Goal: Information Seeking & Learning: Learn about a topic

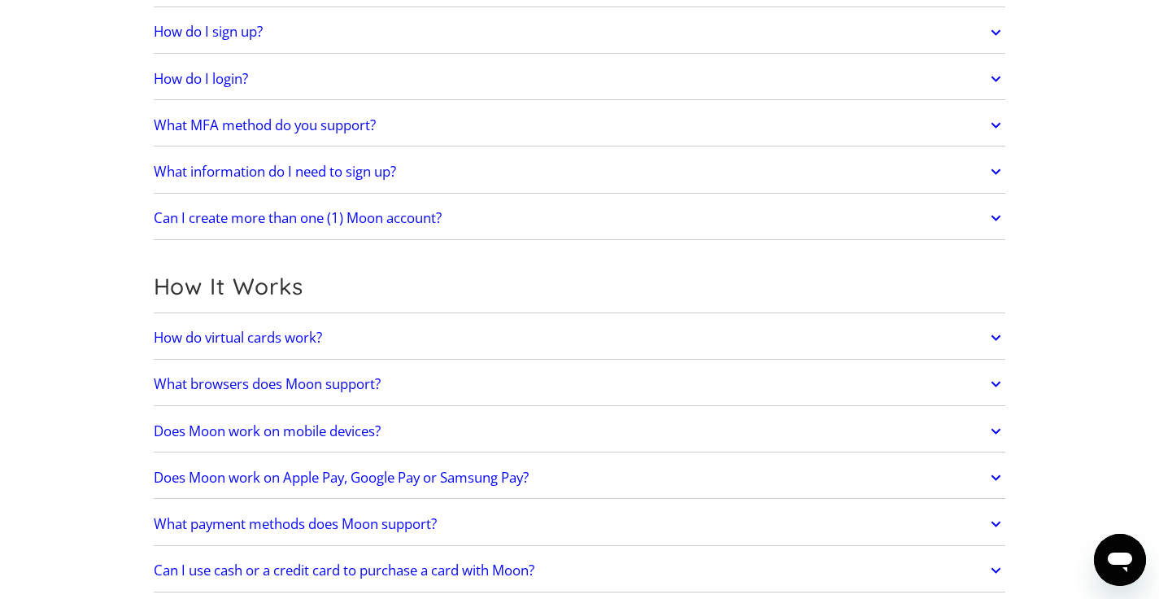
scroll to position [241, 0]
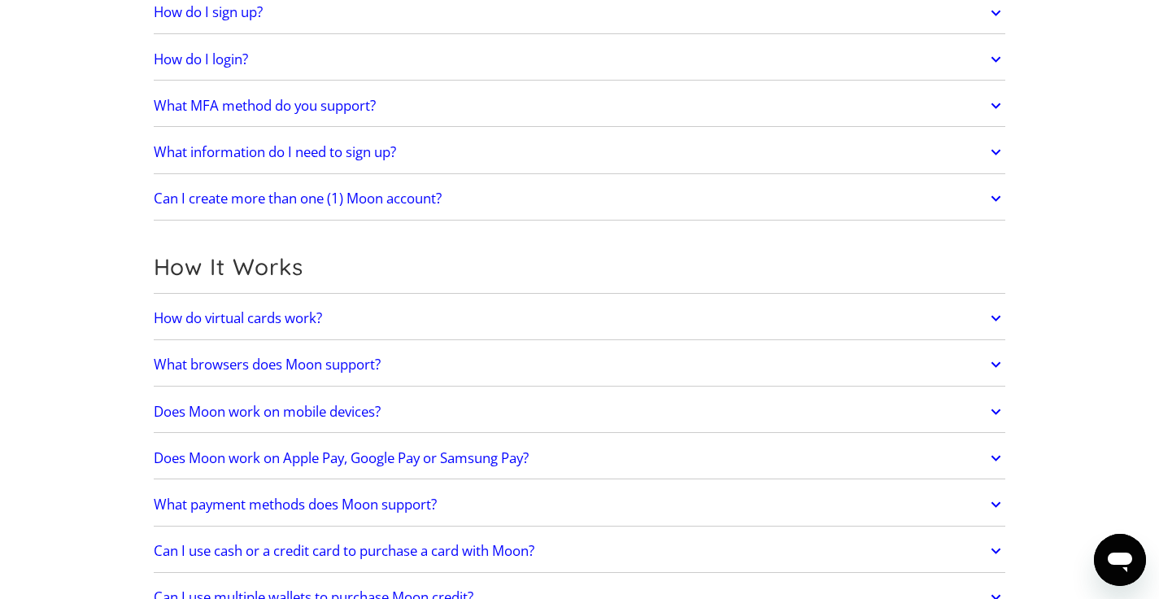
click at [615, 353] on link "What browsers does Moon support?" at bounding box center [580, 364] width 853 height 34
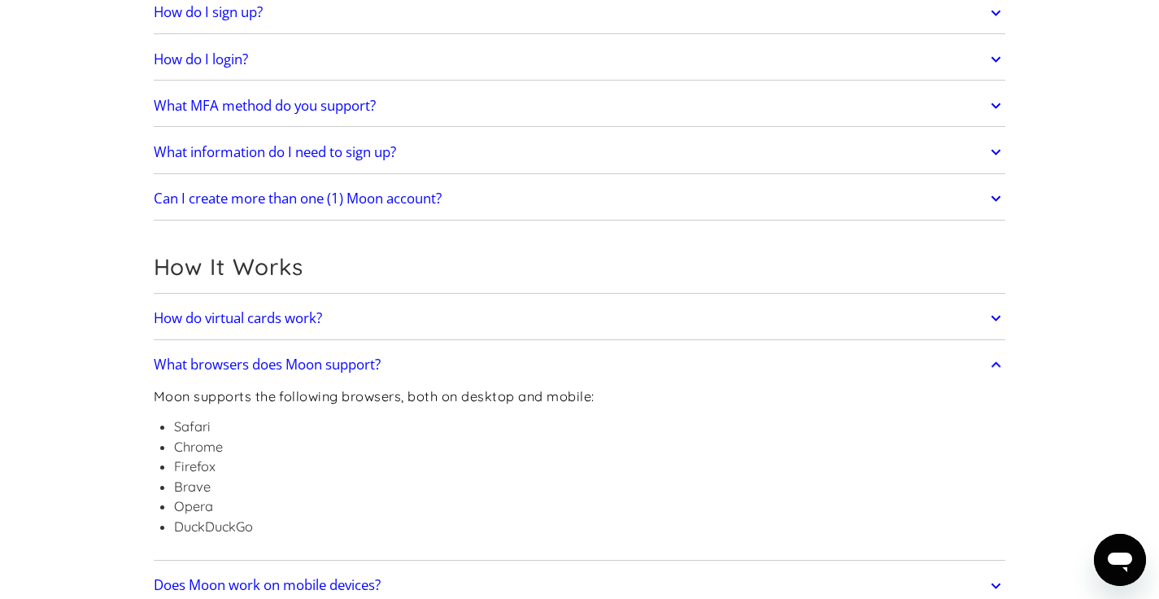
click at [615, 353] on link "What browsers does Moon support?" at bounding box center [580, 364] width 853 height 34
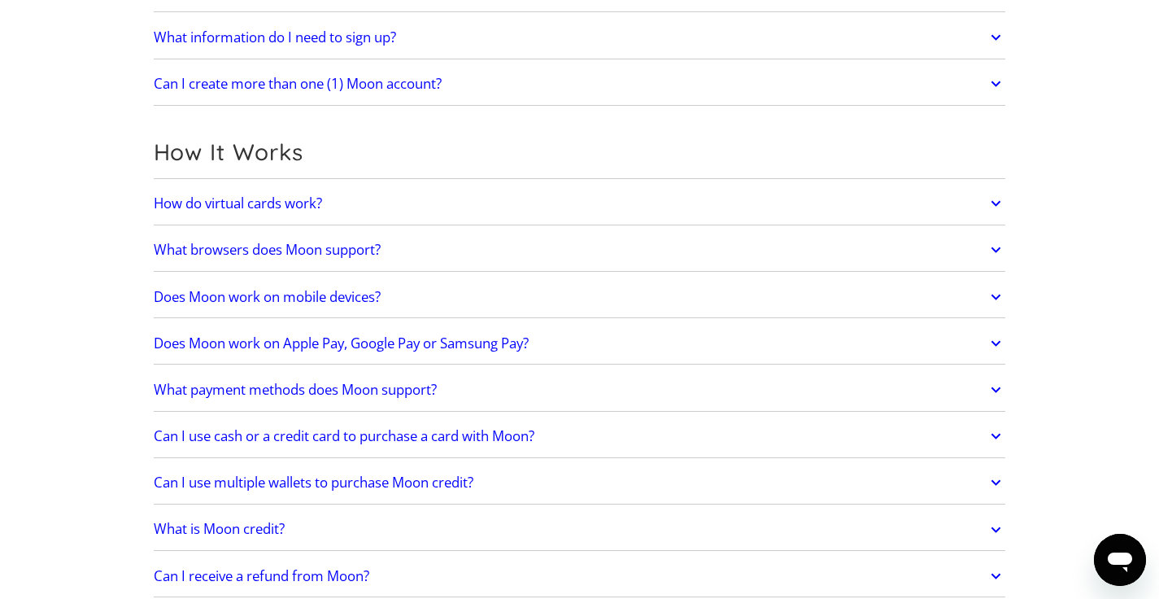
scroll to position [358, 0]
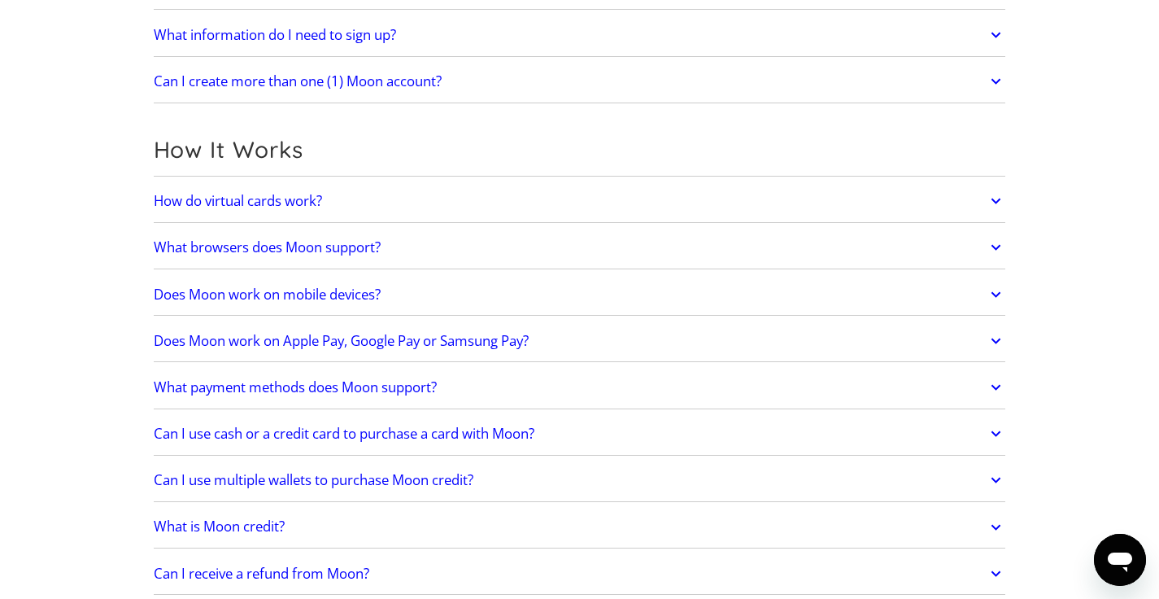
click at [532, 288] on link "Does Moon work on mobile devices?" at bounding box center [580, 294] width 853 height 34
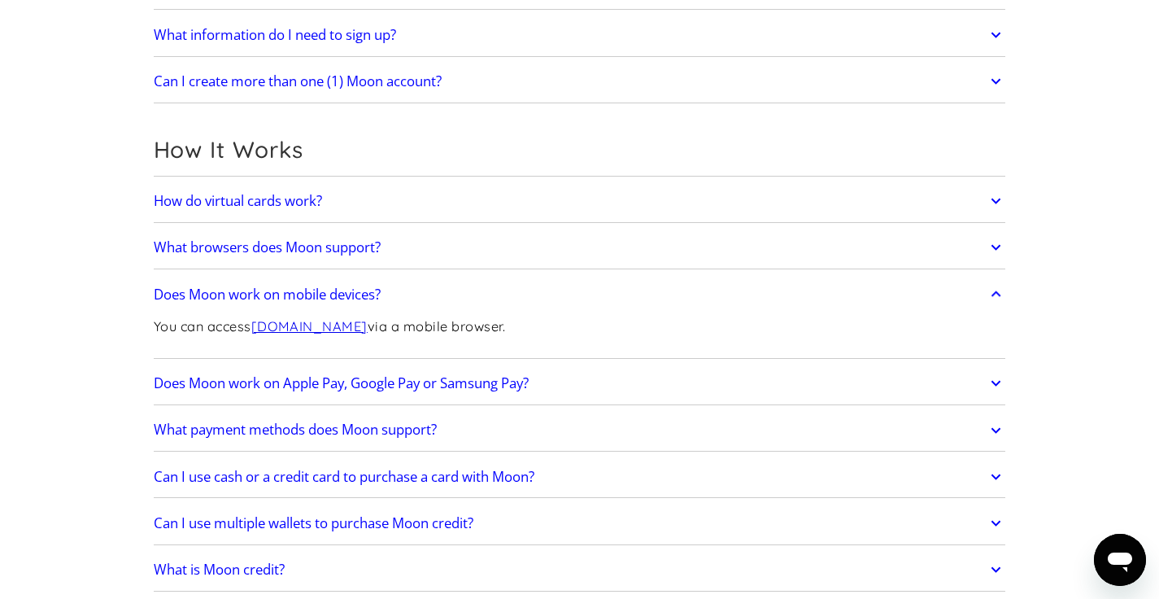
click at [587, 378] on link "Does Moon work on Apple Pay, Google Pay or Samsung Pay?" at bounding box center [580, 383] width 853 height 34
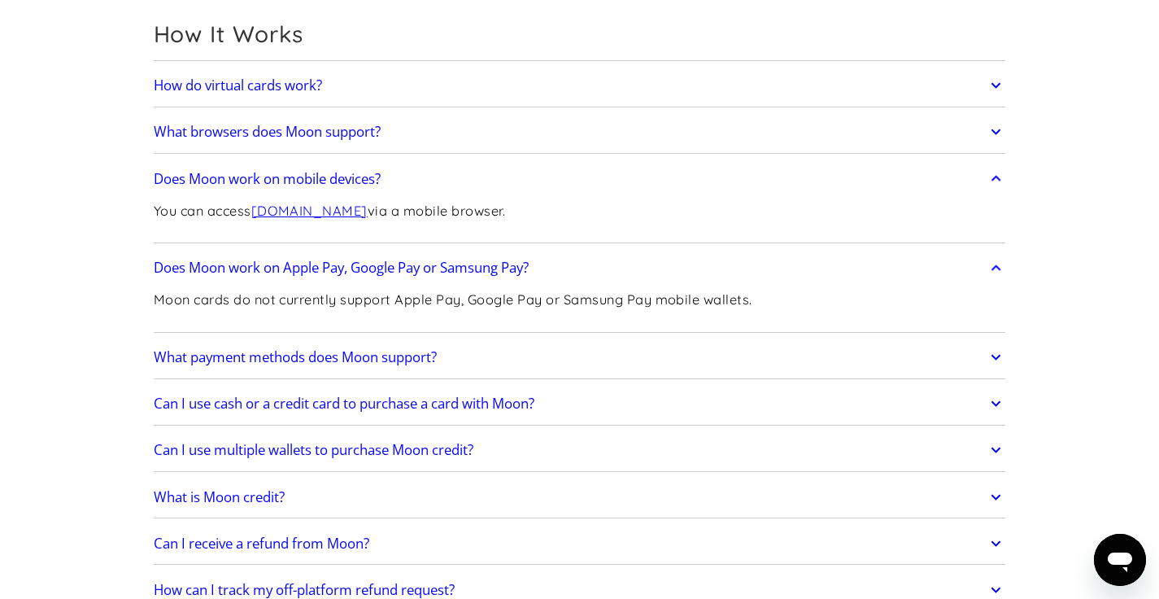
click at [576, 349] on link "What payment methods does Moon support?" at bounding box center [580, 357] width 853 height 34
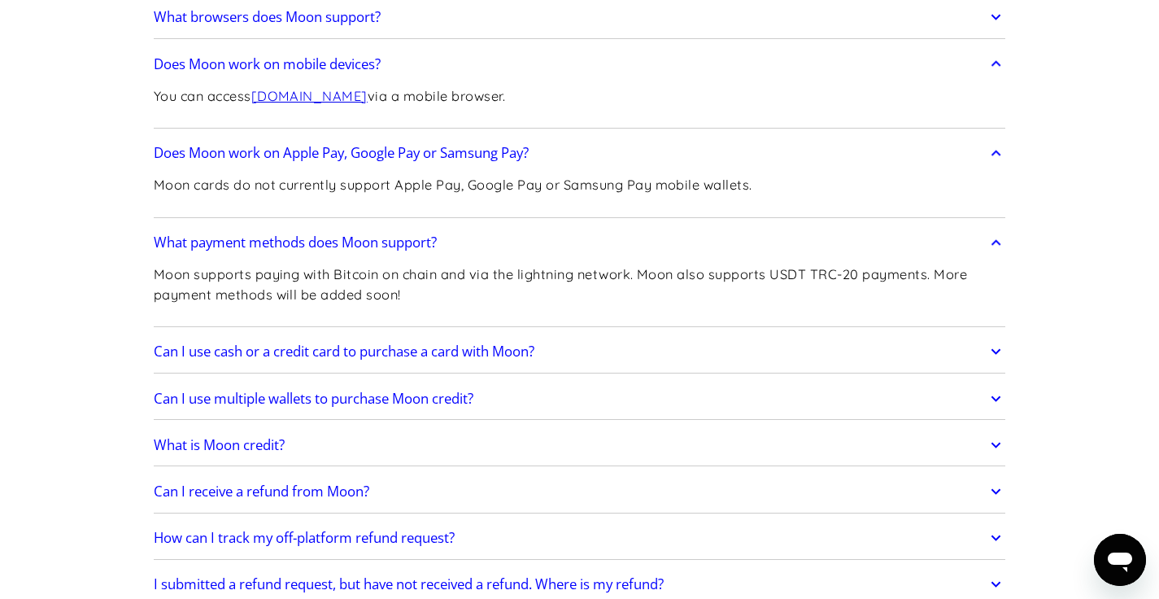
scroll to position [592, 0]
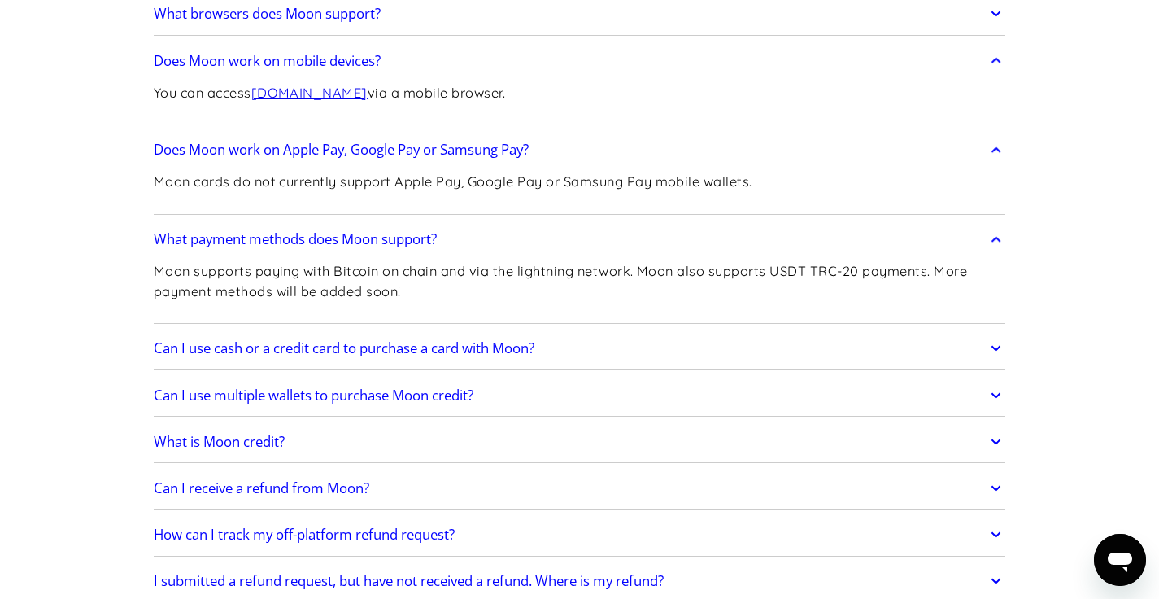
click at [575, 340] on link "Can I use cash or a credit card to purchase a card with Moon?" at bounding box center [580, 348] width 853 height 34
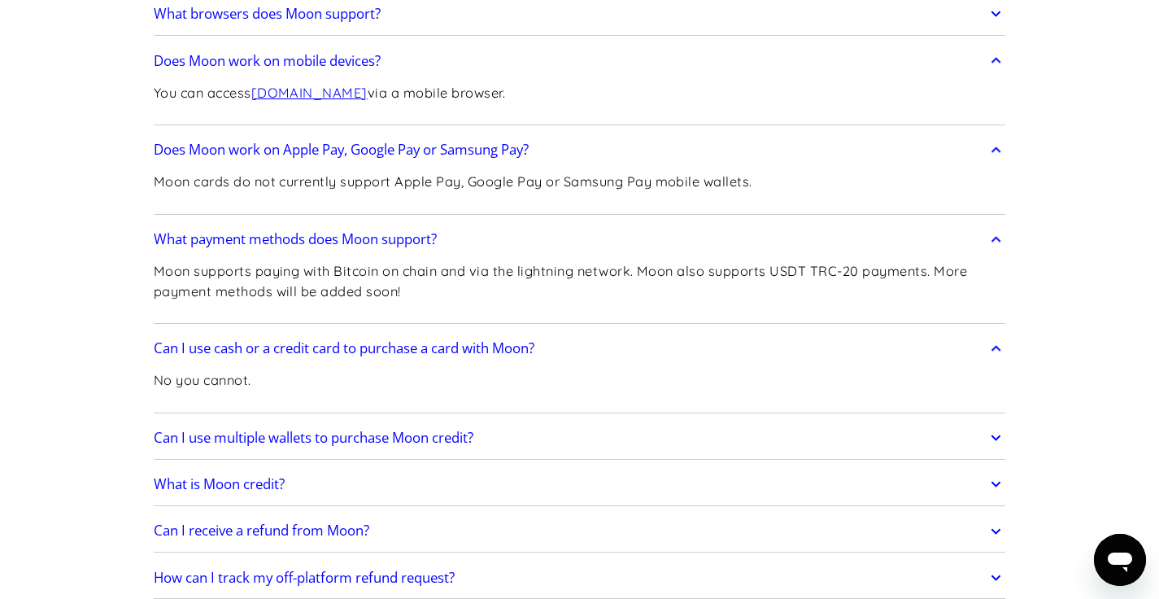
click at [548, 423] on link "Can I use multiple wallets to purchase Moon credit?" at bounding box center [580, 438] width 853 height 34
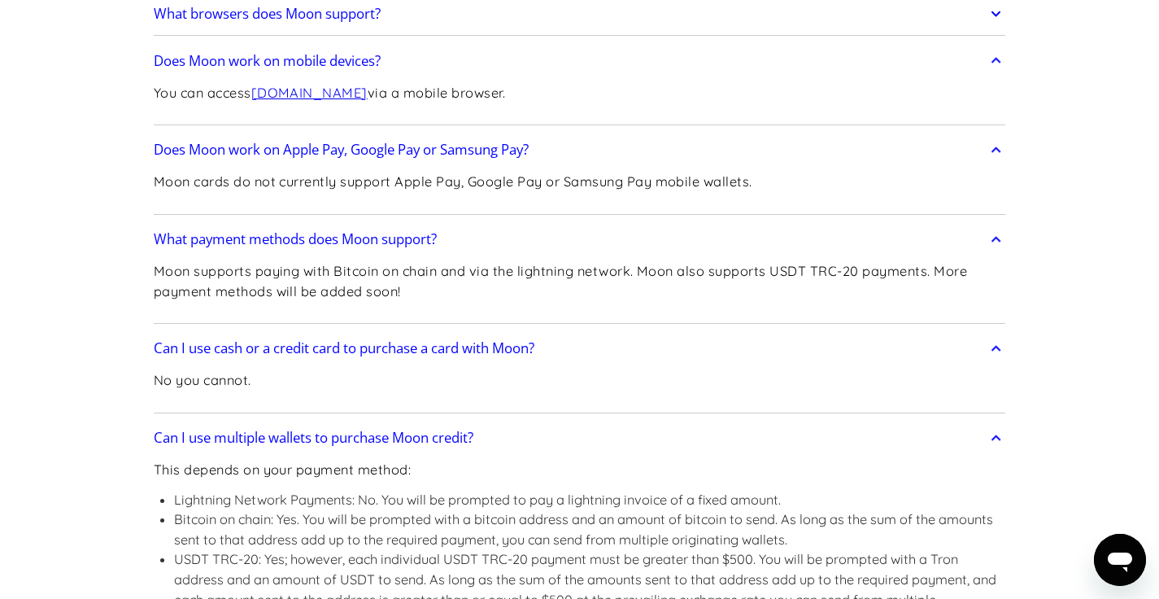
scroll to position [892, 0]
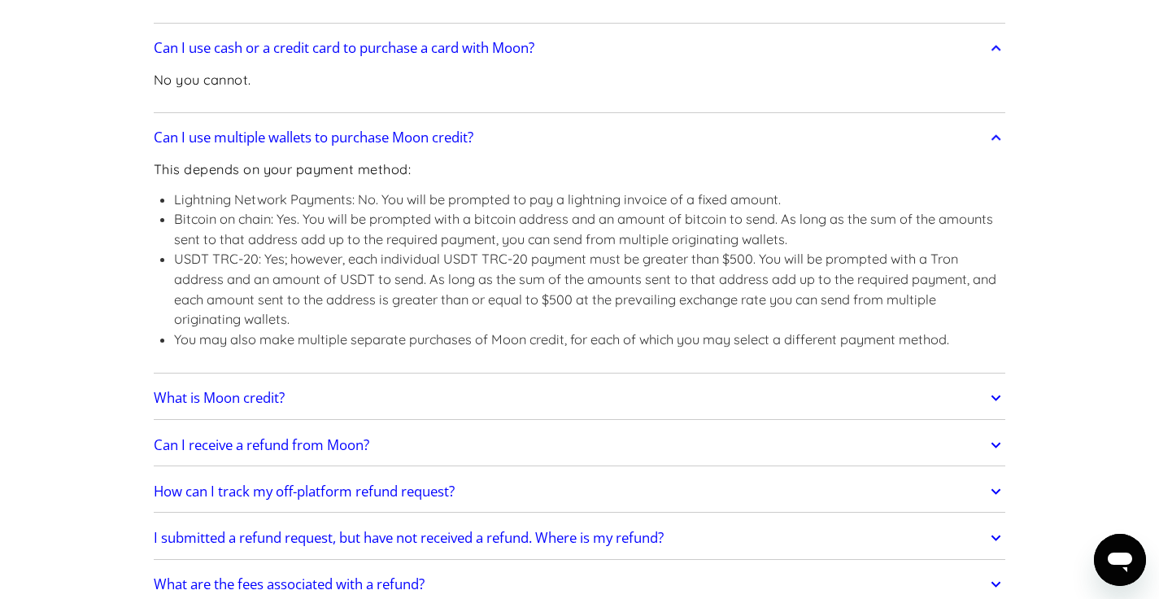
click at [539, 391] on link "What is Moon credit?" at bounding box center [580, 398] width 853 height 34
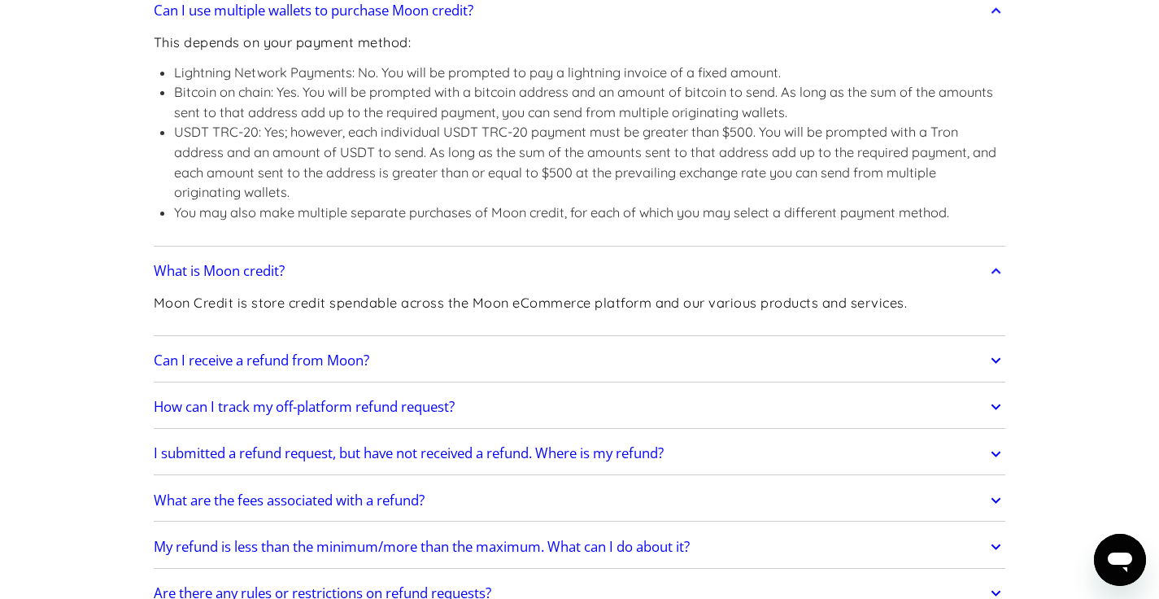
scroll to position [1020, 0]
click at [540, 362] on link "Can I receive a refund from Moon?" at bounding box center [580, 359] width 853 height 34
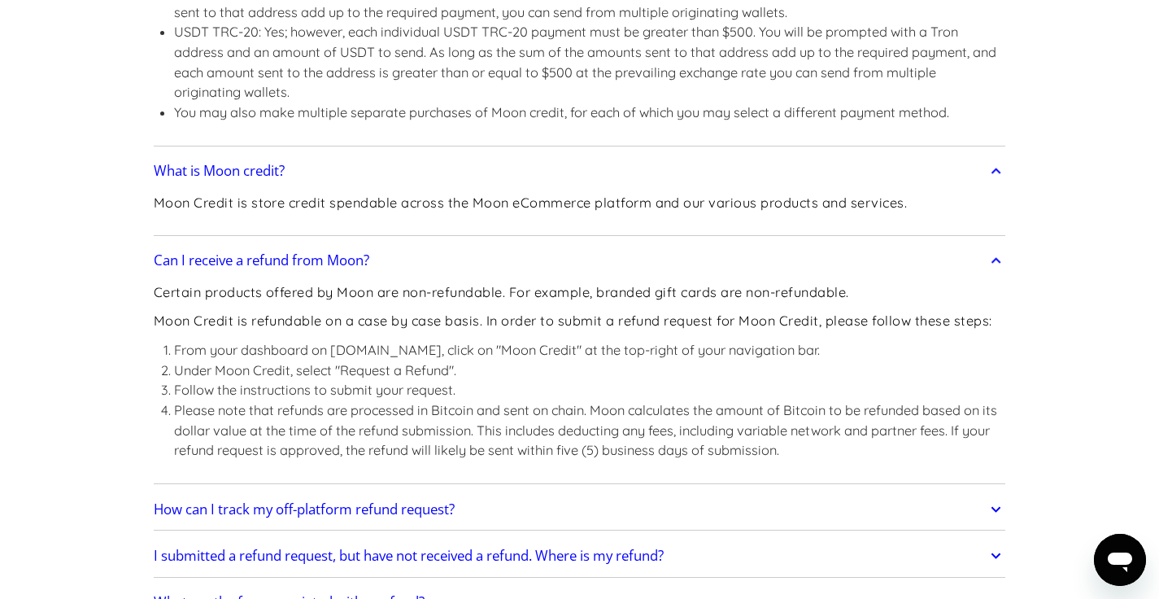
scroll to position [1120, 0]
click at [528, 514] on link "How can I track my off-platform refund request?" at bounding box center [580, 508] width 853 height 34
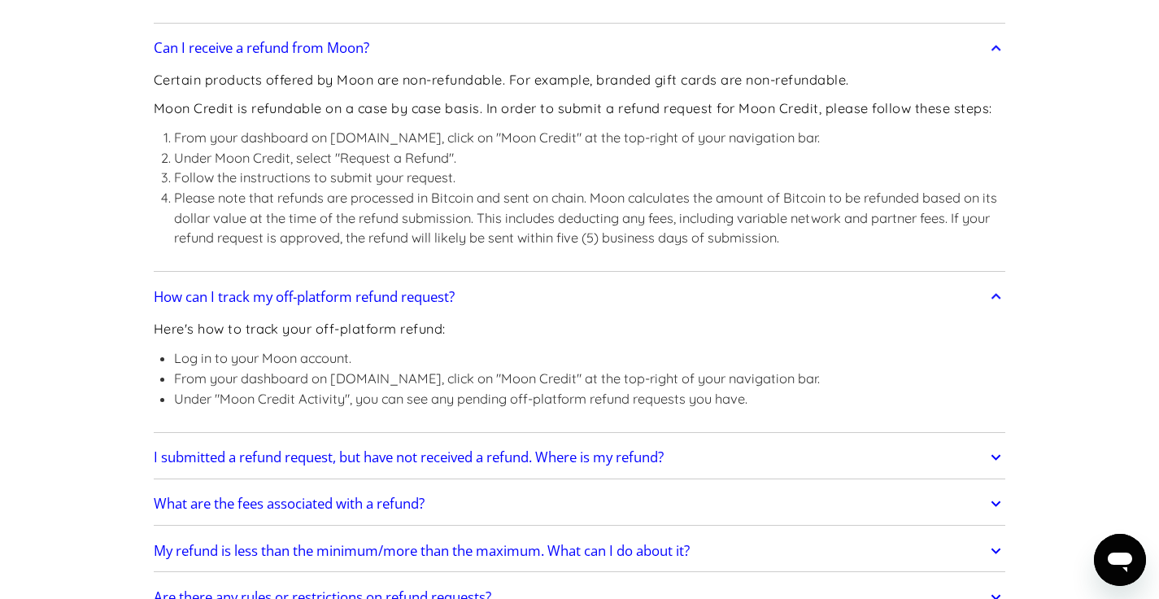
scroll to position [1541, 0]
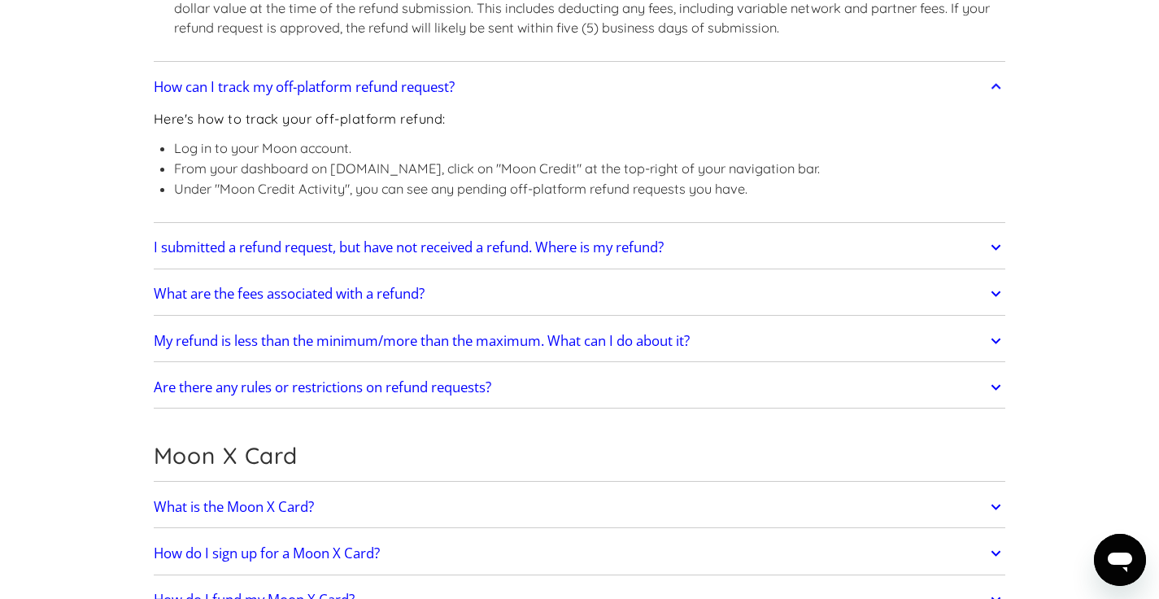
click at [566, 290] on link "What are the fees associated with a refund?" at bounding box center [580, 294] width 853 height 34
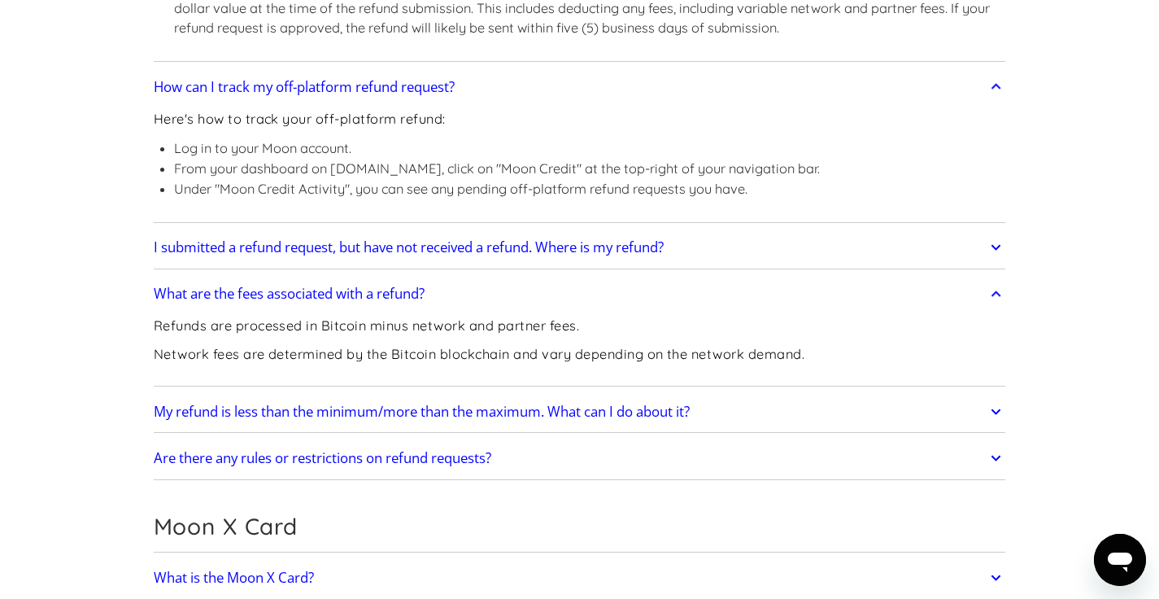
click at [583, 253] on h2 "I submitted a refund request, but have not received a refund. Where is my refun…" at bounding box center [409, 247] width 510 height 16
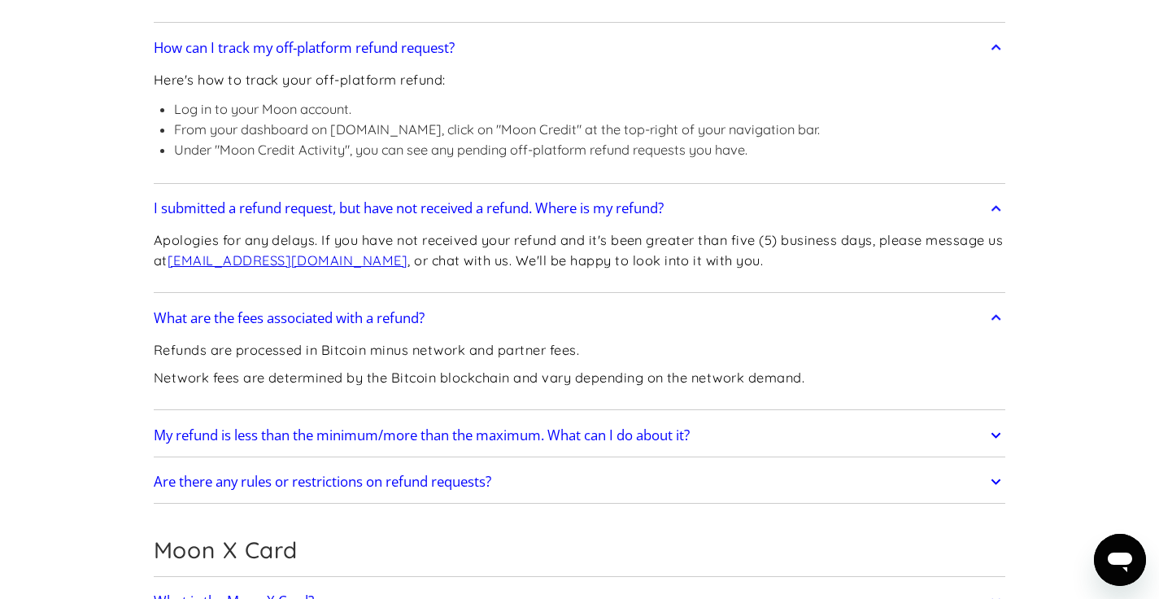
scroll to position [1812, 0]
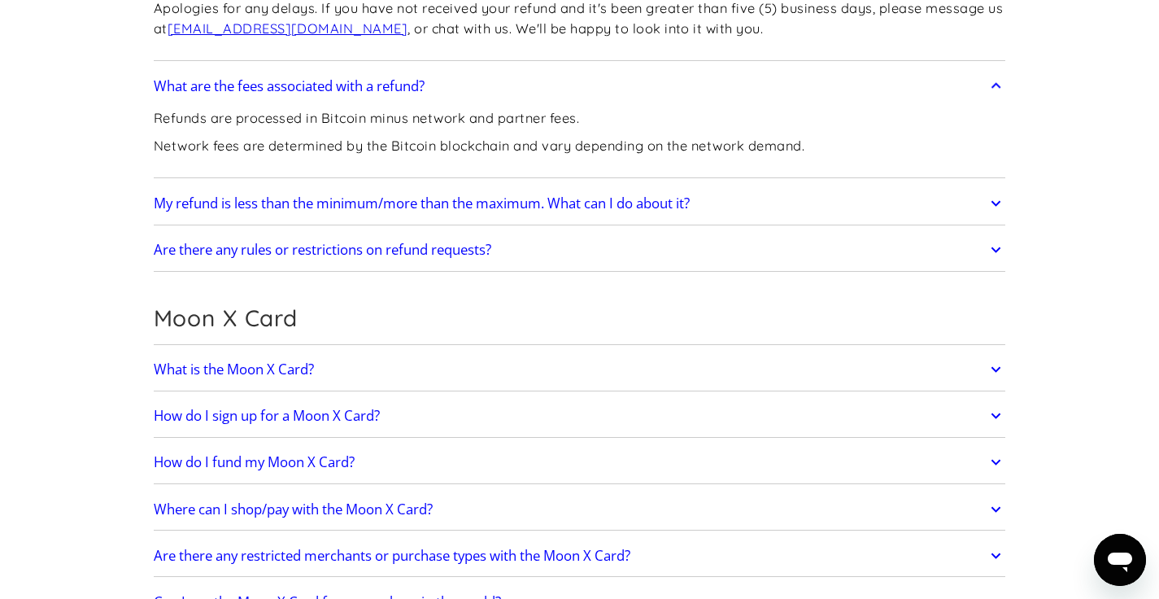
click at [597, 212] on h2 "My refund is less than the minimum/more than the maximum. What can I do about i…" at bounding box center [422, 203] width 536 height 16
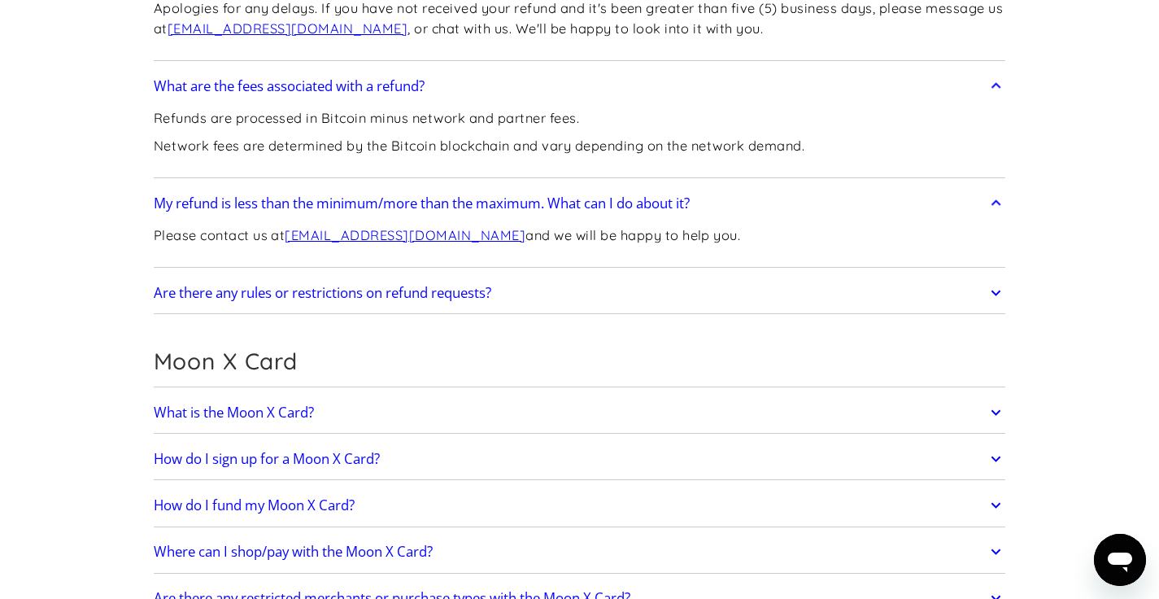
click at [548, 300] on link "Are there any rules or restrictions on refund requests?" at bounding box center [580, 293] width 853 height 34
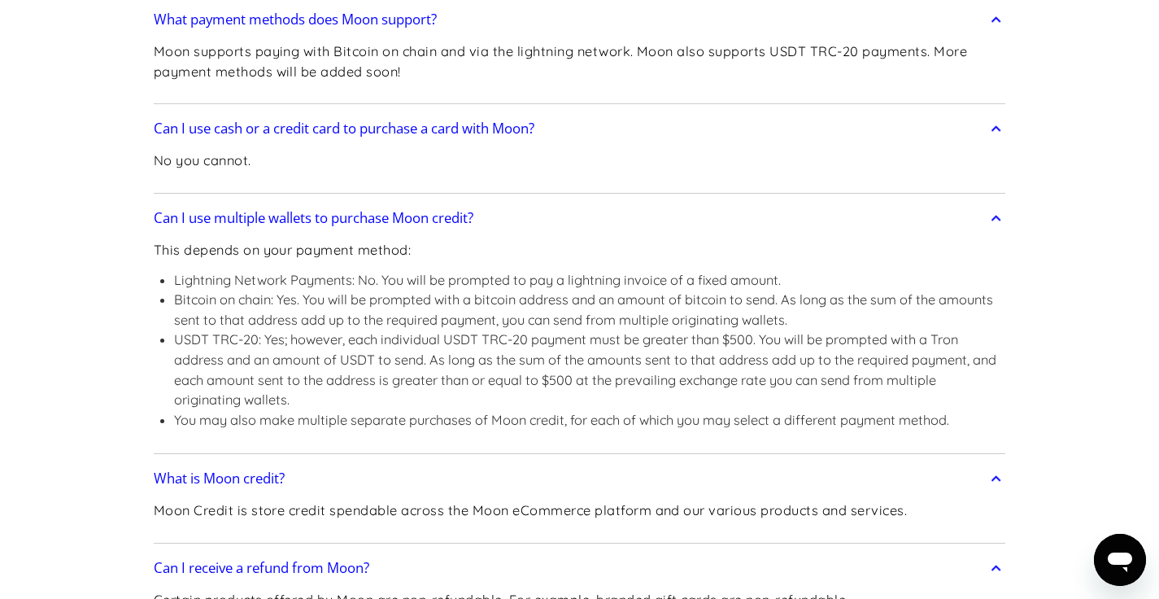
scroll to position [2702, 0]
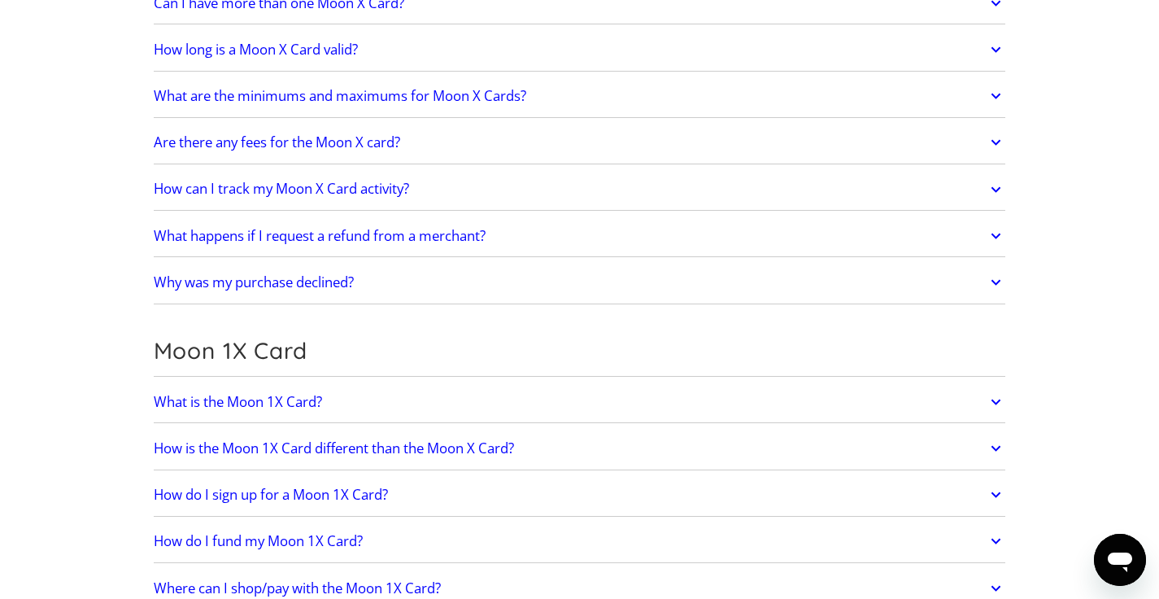
click at [1001, 142] on icon at bounding box center [996, 142] width 19 height 29
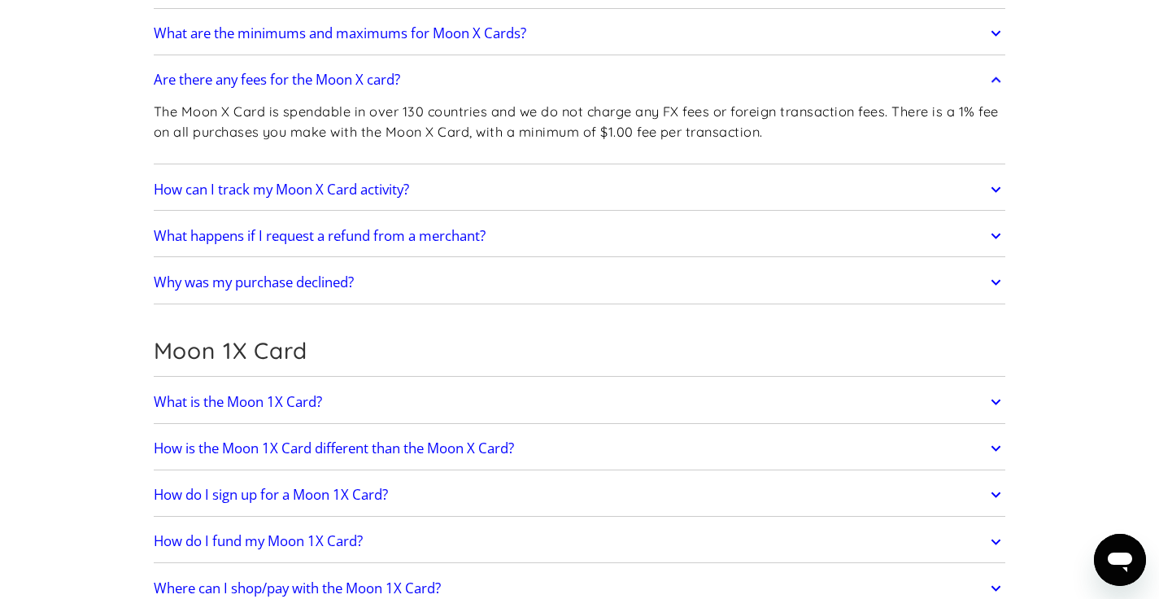
click at [1000, 192] on icon at bounding box center [996, 189] width 19 height 29
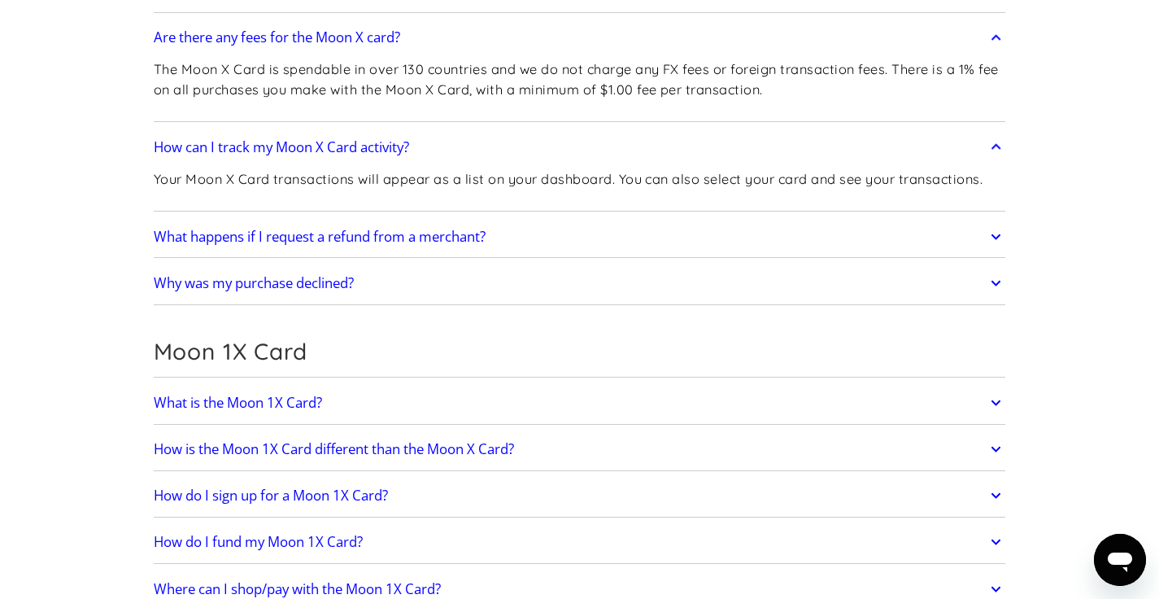
click at [1002, 227] on icon at bounding box center [996, 236] width 19 height 29
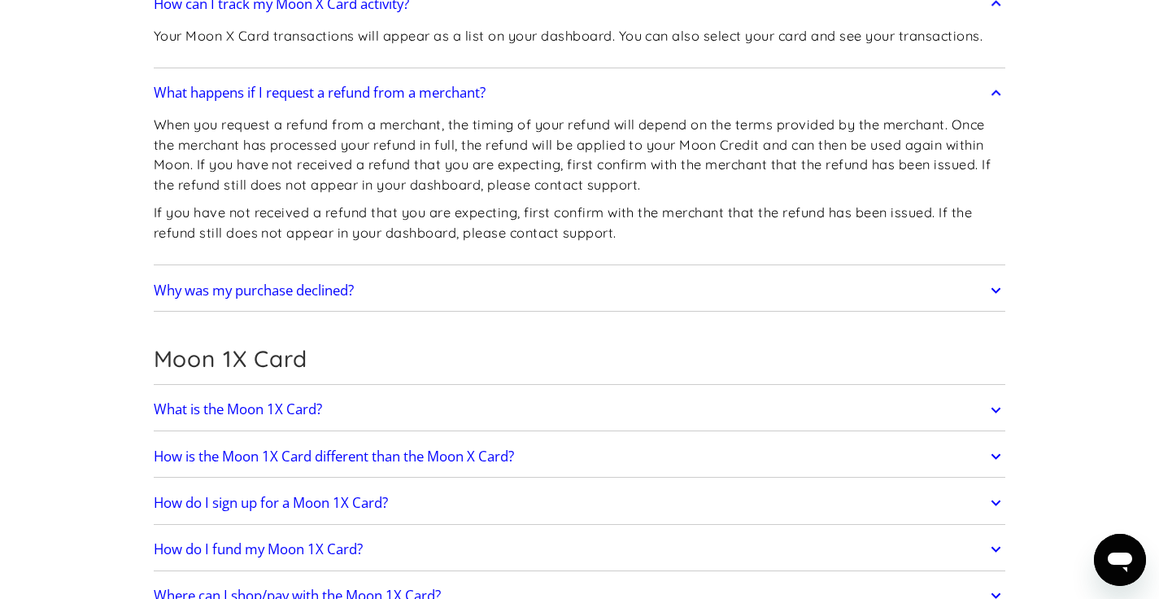
scroll to position [2958, 0]
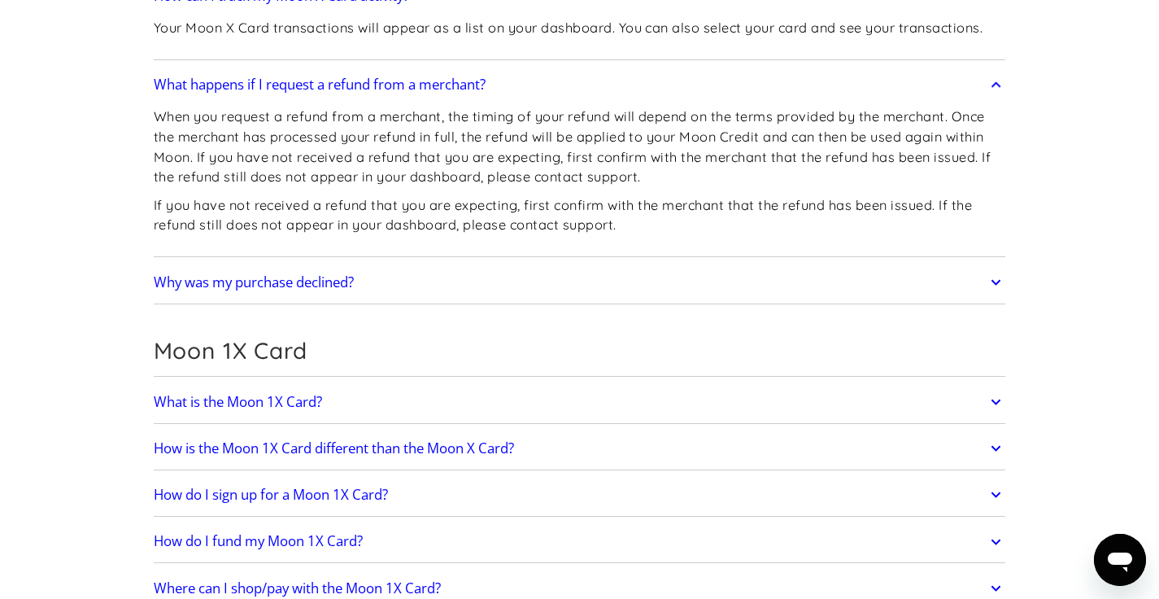
click at [1001, 282] on icon at bounding box center [996, 282] width 19 height 29
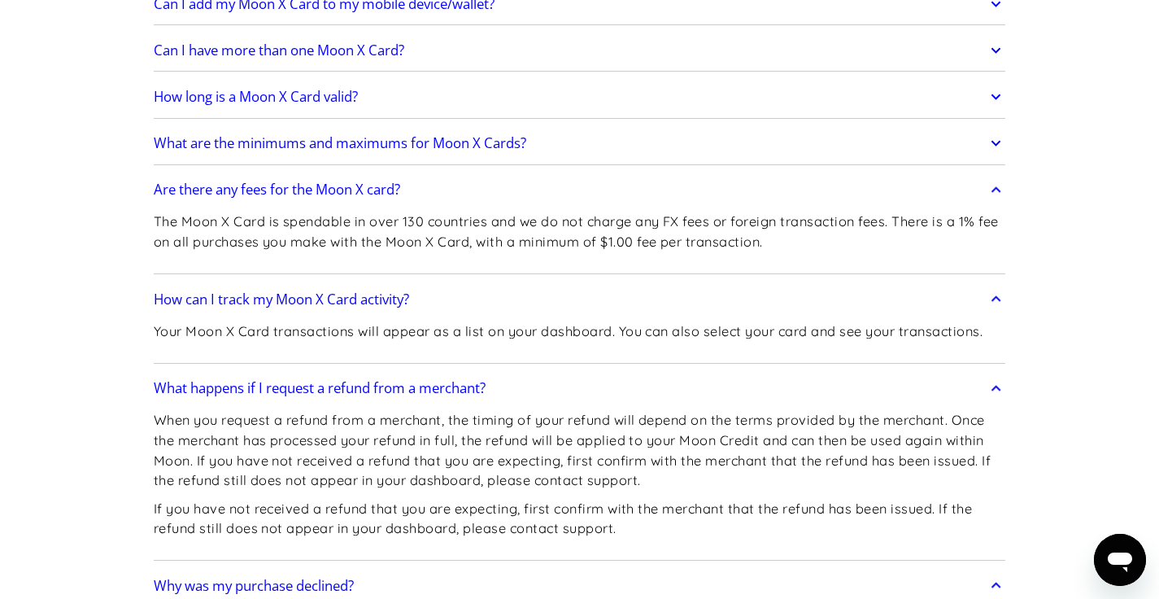
scroll to position [2391, 0]
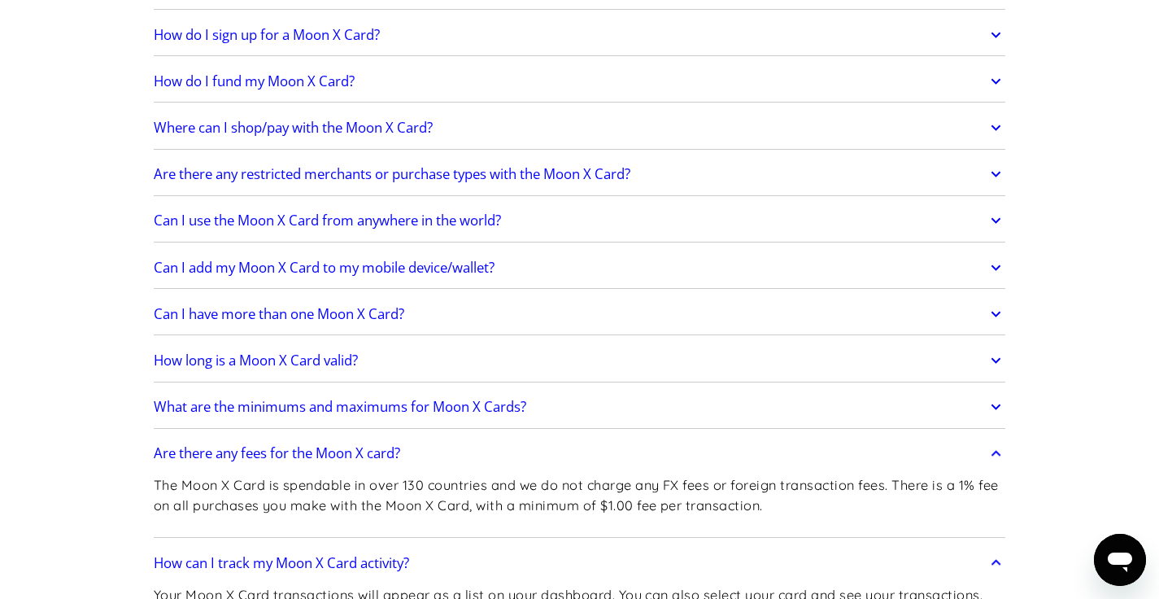
click at [993, 410] on icon at bounding box center [996, 406] width 19 height 29
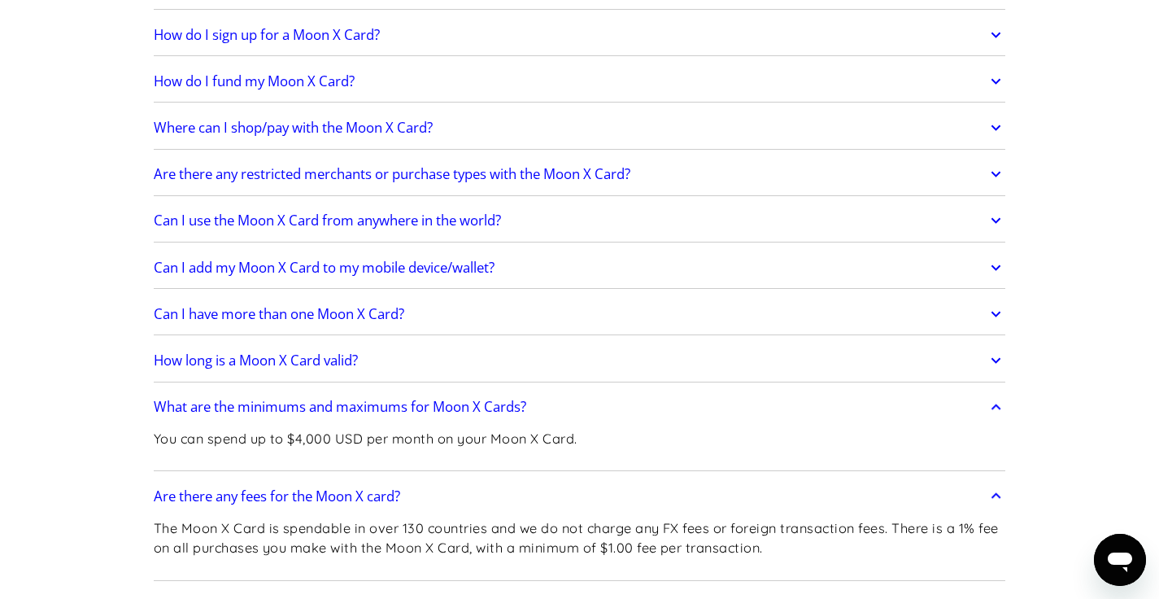
click at [993, 365] on icon at bounding box center [996, 360] width 19 height 29
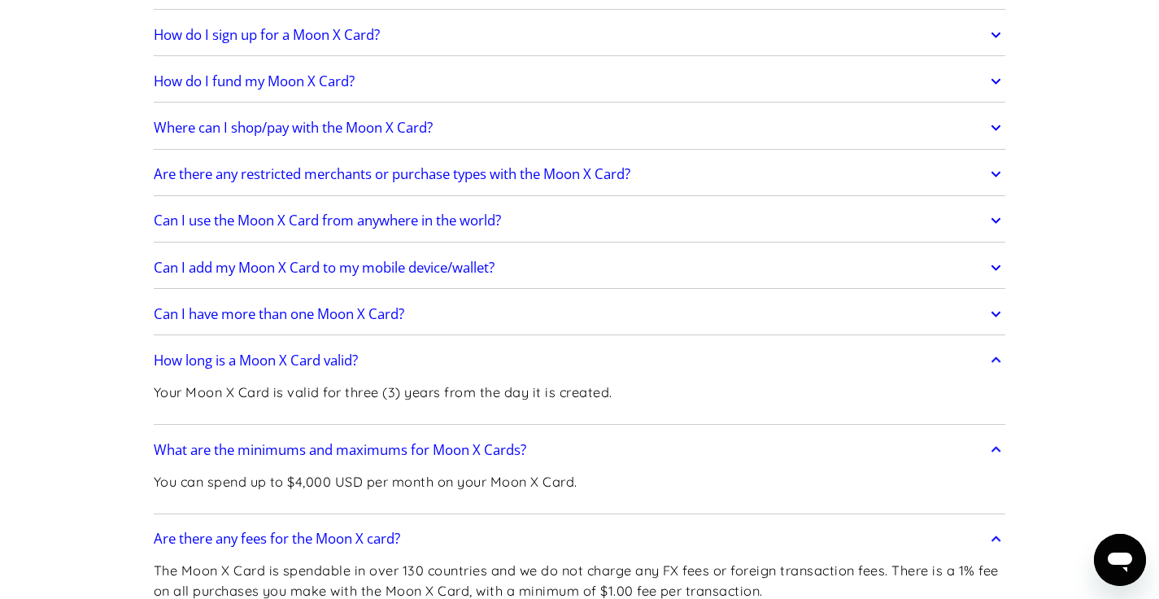
click at [994, 311] on icon at bounding box center [996, 313] width 19 height 29
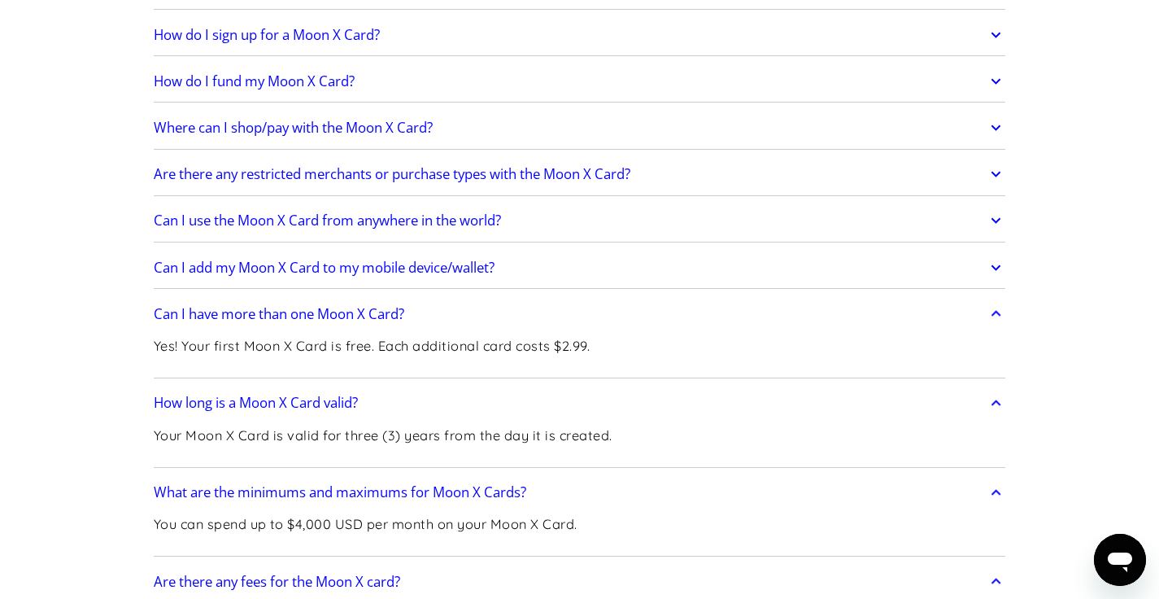
click at [993, 279] on icon at bounding box center [996, 267] width 19 height 29
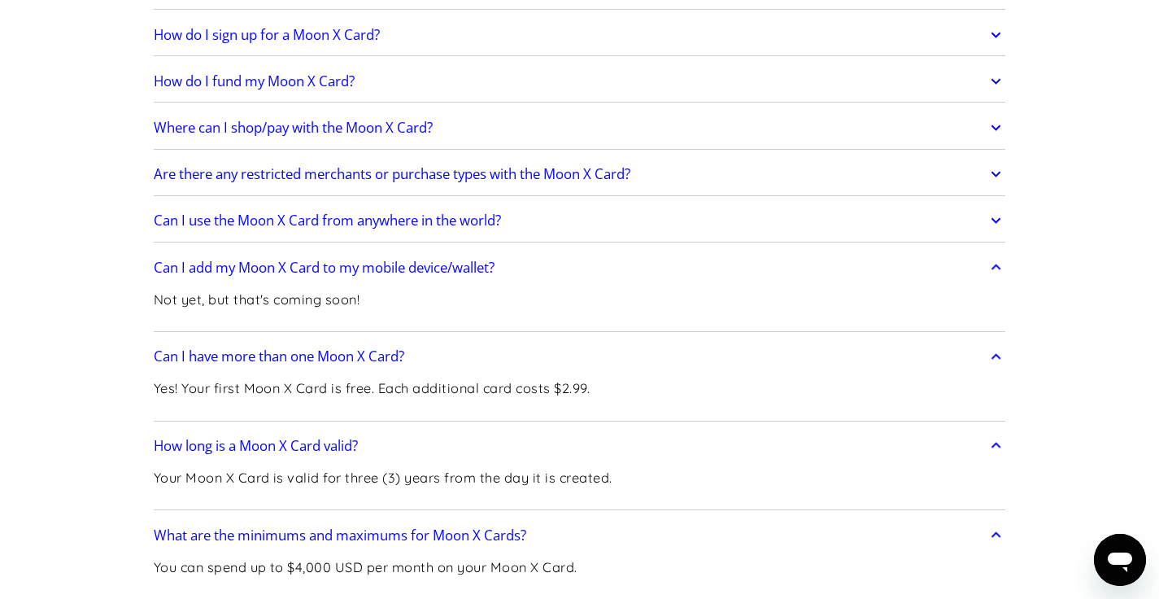
click at [988, 208] on icon at bounding box center [996, 220] width 19 height 29
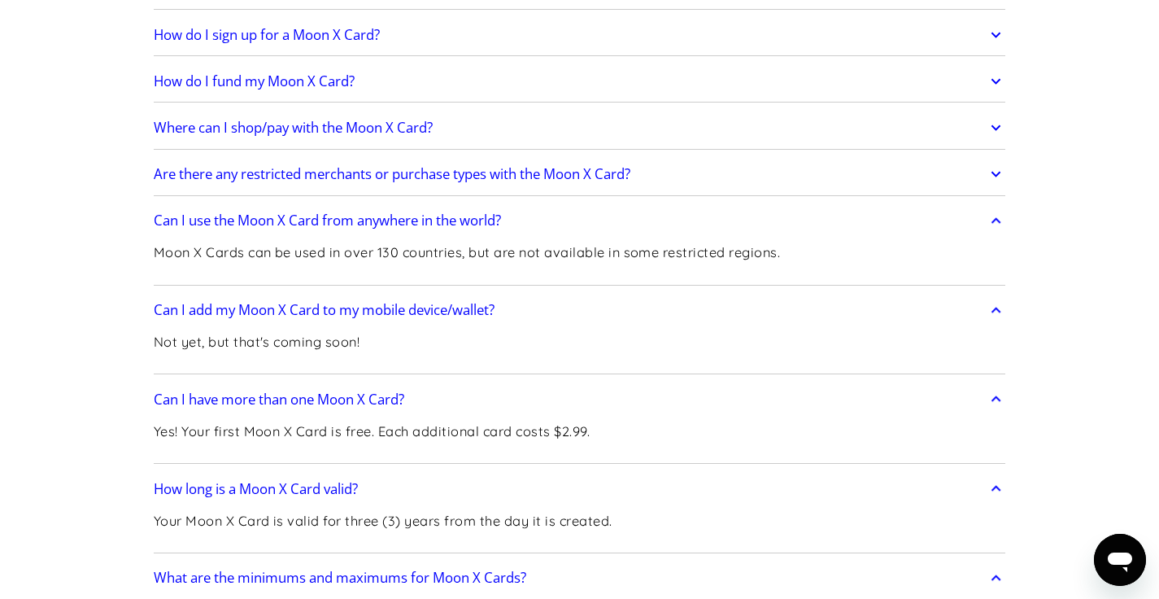
click at [992, 173] on icon at bounding box center [997, 175] width 10 height 6
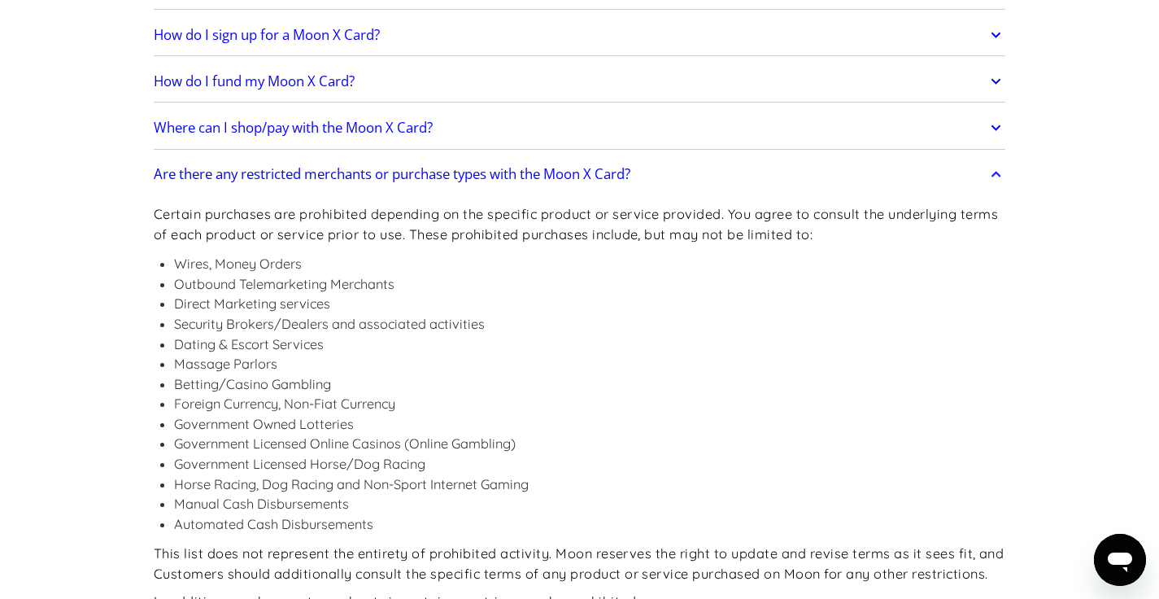
click at [989, 133] on icon at bounding box center [996, 127] width 19 height 29
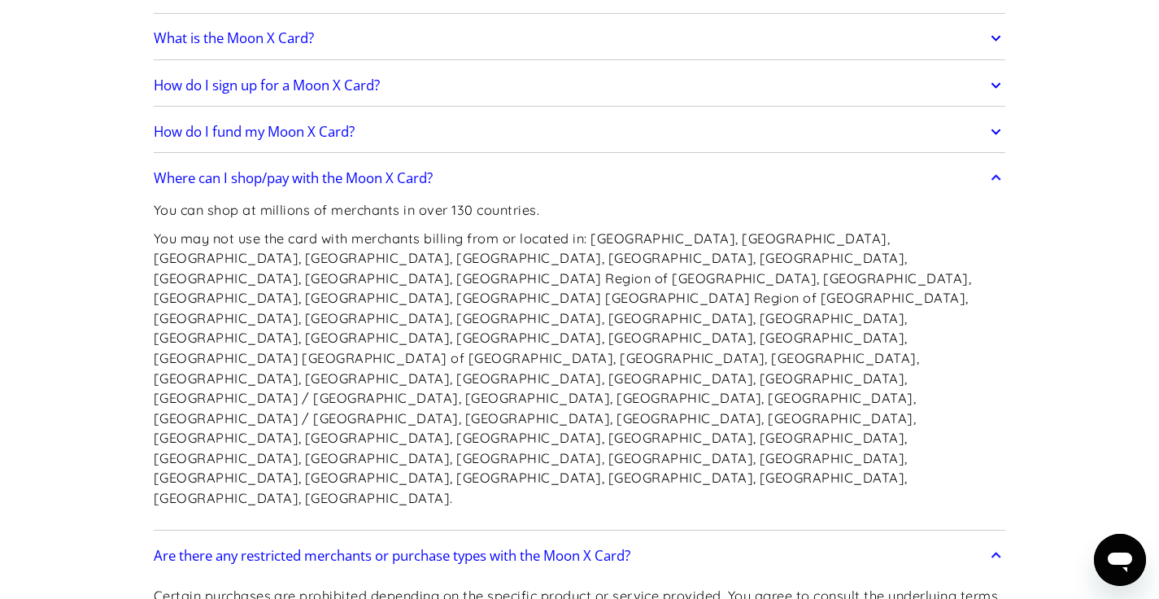
scroll to position [2325, 0]
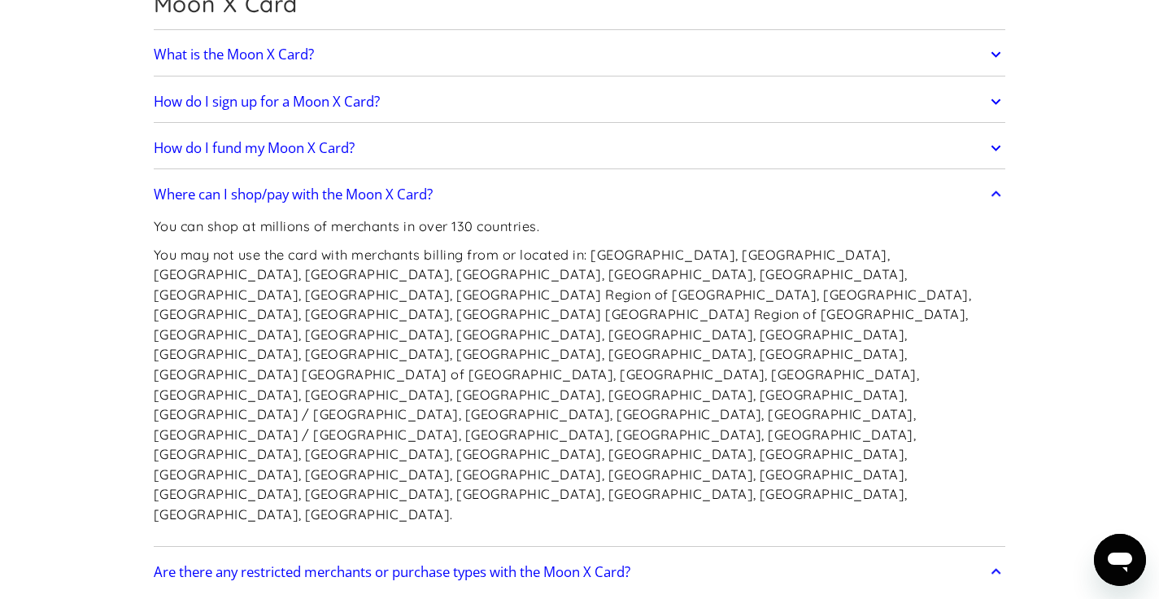
click at [993, 151] on icon at bounding box center [996, 147] width 19 height 29
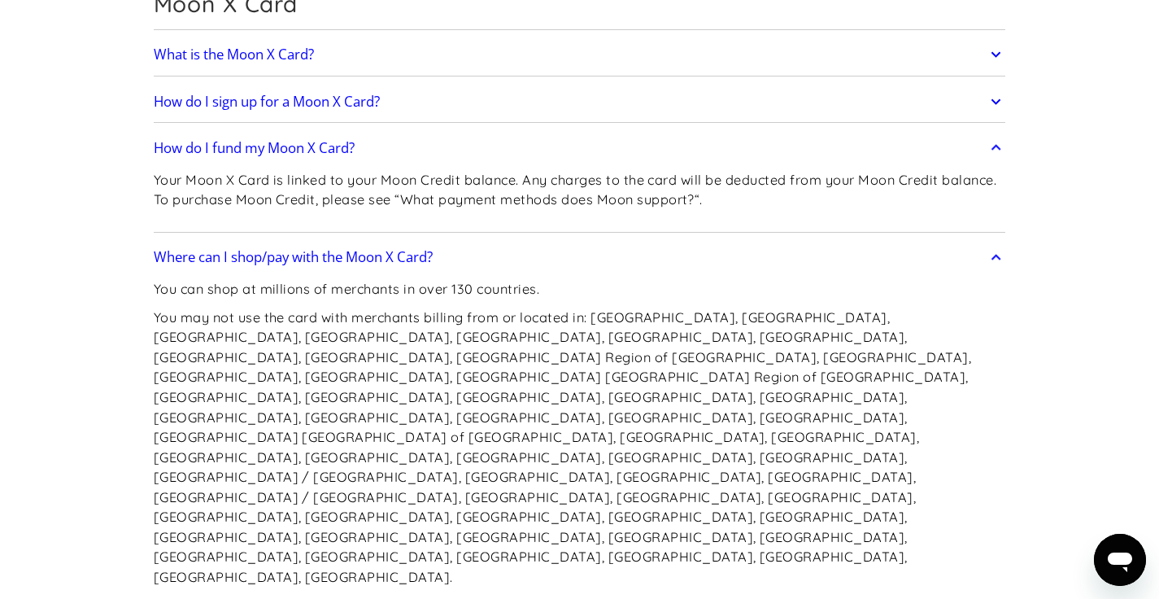
click at [997, 99] on icon at bounding box center [996, 101] width 19 height 29
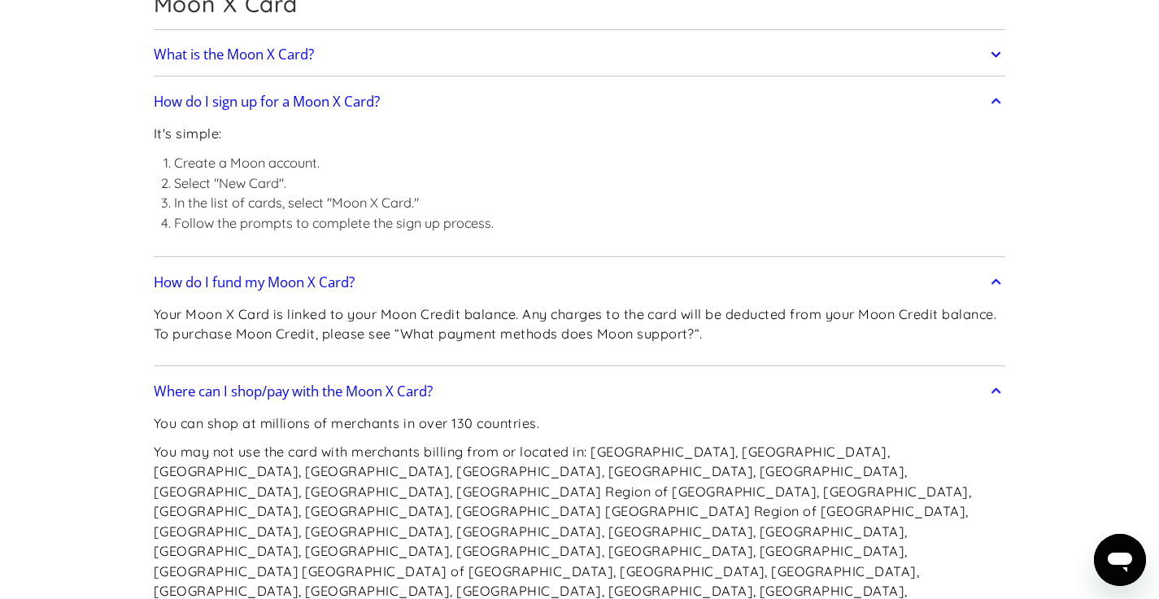
click at [997, 51] on icon at bounding box center [996, 54] width 19 height 29
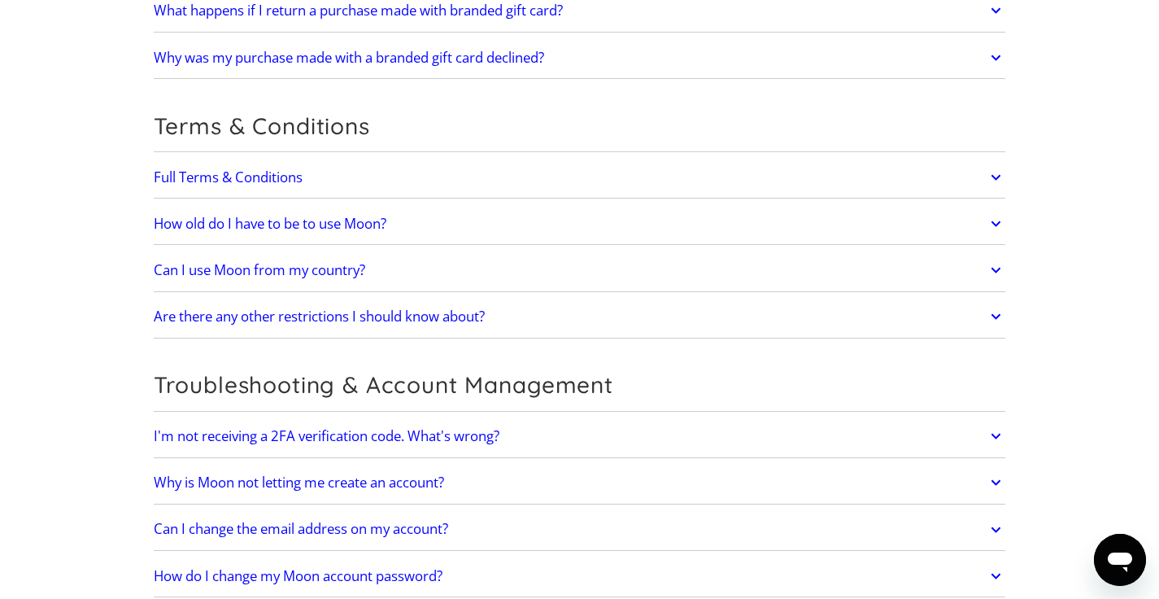
scroll to position [6135, 0]
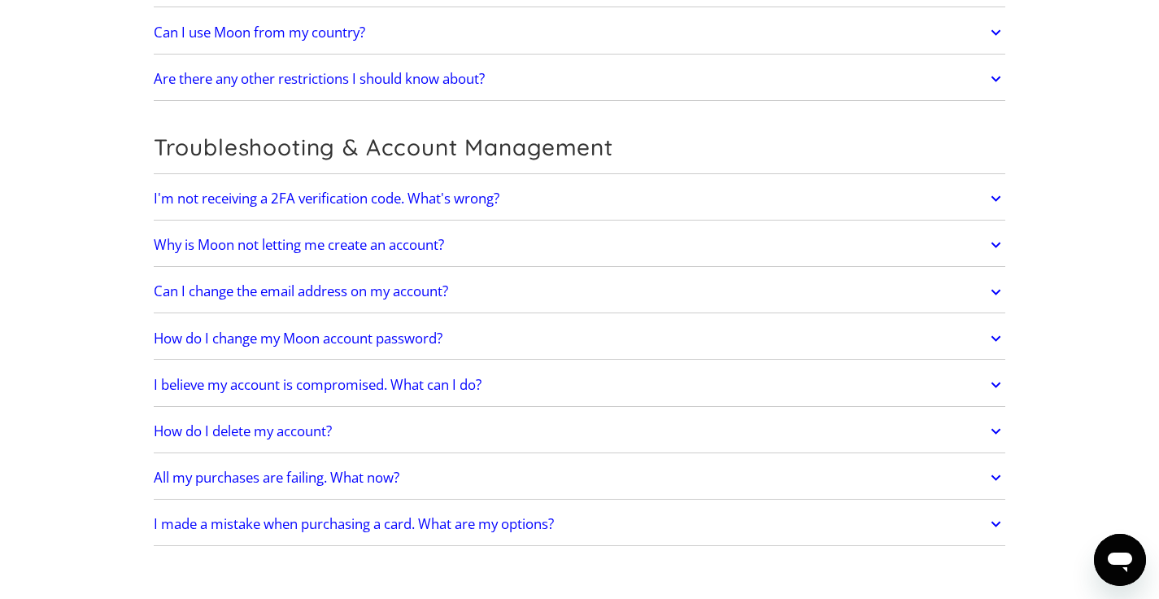
click at [993, 277] on icon at bounding box center [996, 291] width 19 height 29
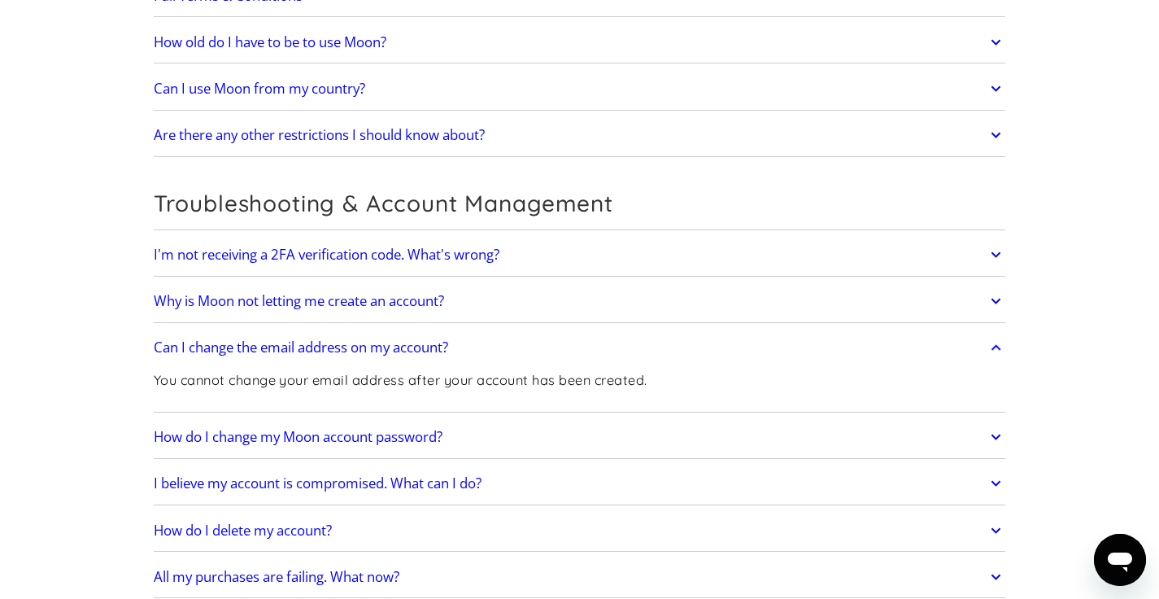
scroll to position [6078, 0]
click at [525, 238] on link "I'm not receiving a 2FA verification code. What's wrong?" at bounding box center [580, 255] width 853 height 34
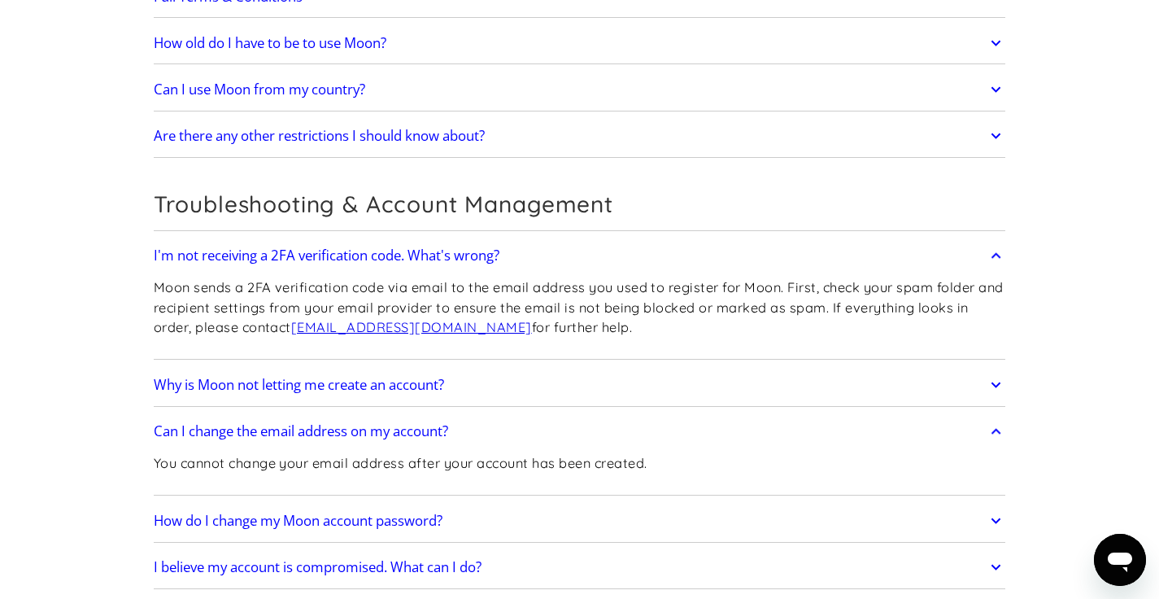
click at [438, 377] on h2 "Why is Moon not letting me create an account?" at bounding box center [299, 385] width 290 height 16
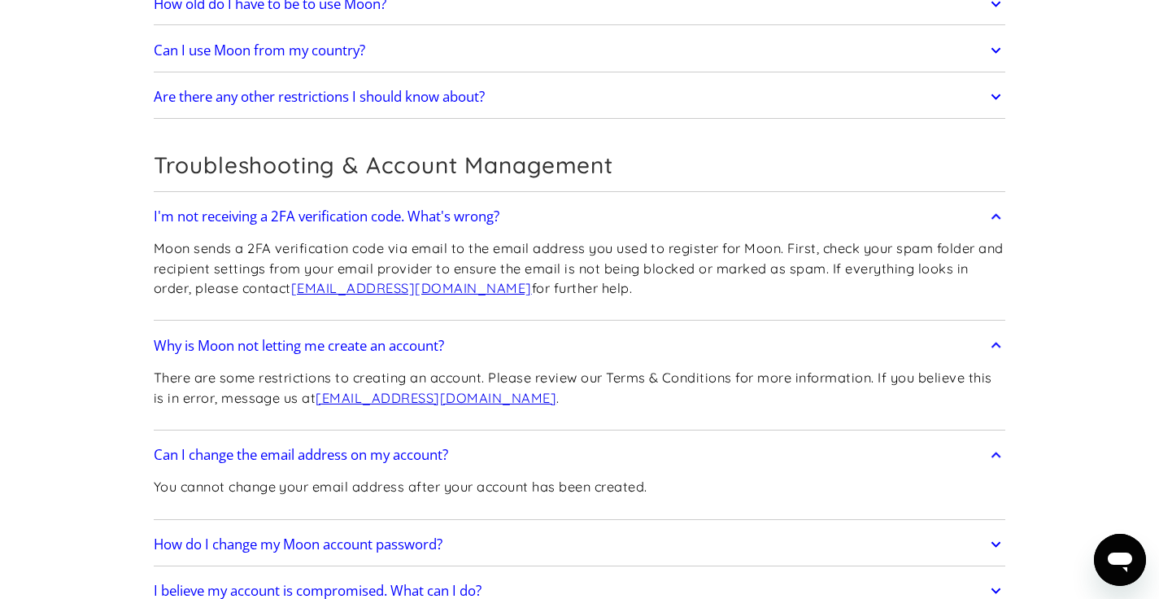
scroll to position [6132, 0]
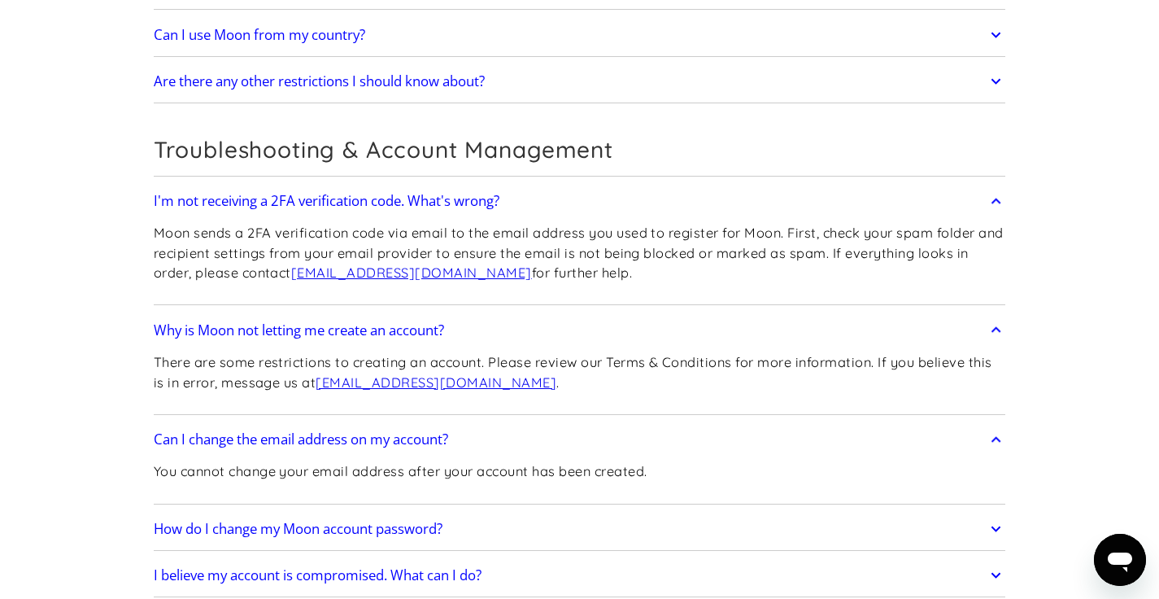
click at [414, 521] on h2 "How do I change my Moon account password?" at bounding box center [298, 529] width 289 height 16
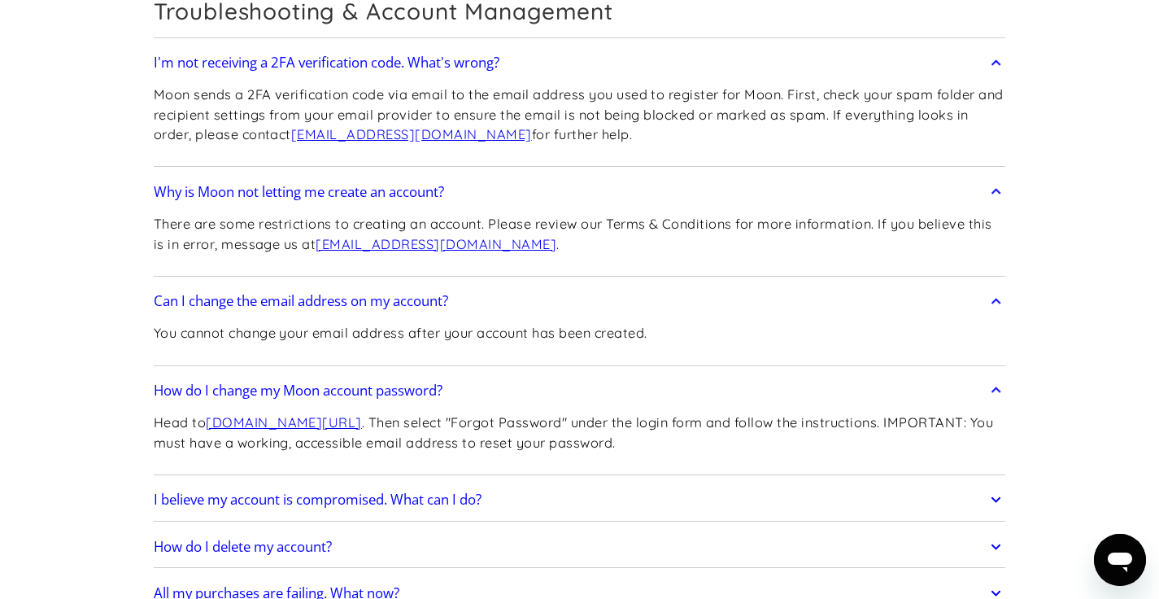
click at [418, 491] on h2 "I believe my account is compromised. What can I do?" at bounding box center [318, 499] width 328 height 16
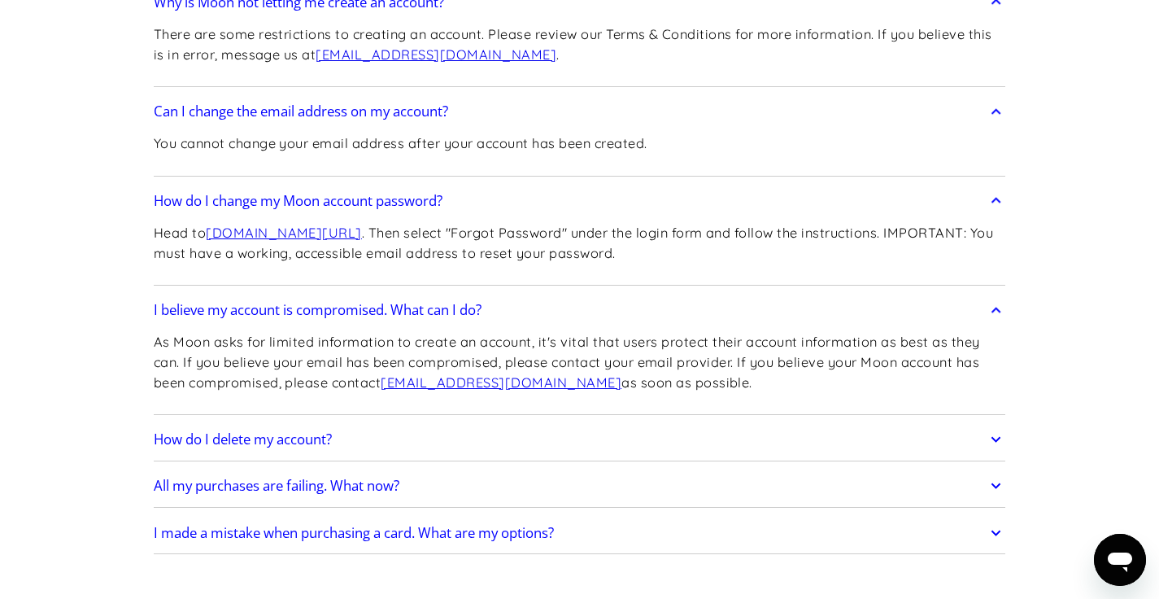
scroll to position [6468, 0]
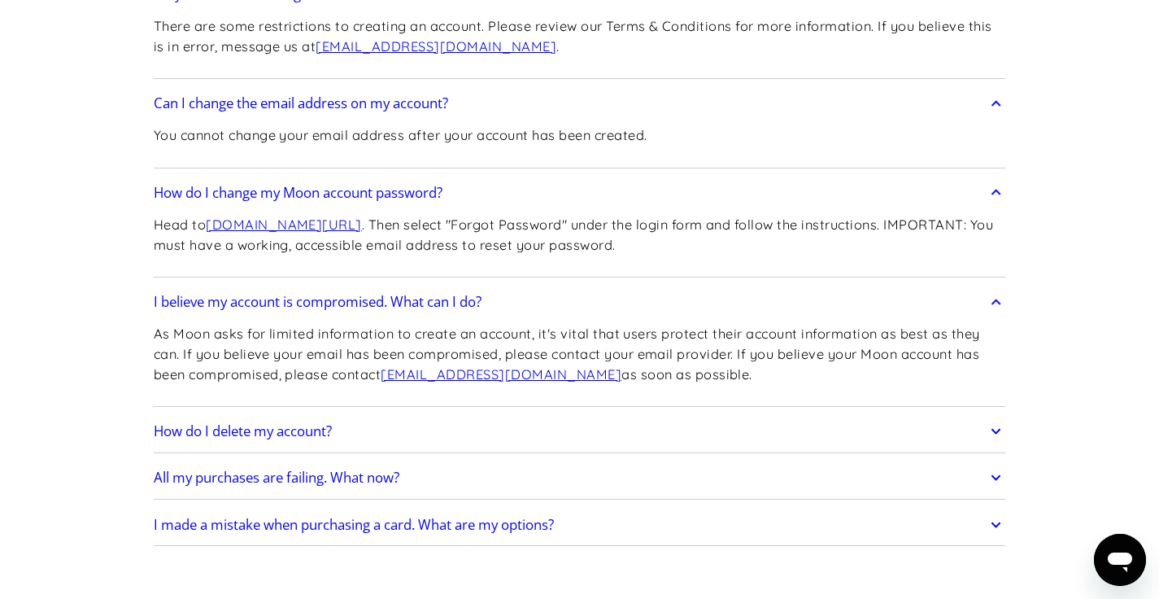
click at [302, 411] on div "How do I delete my account? Message support@paywithmoon.com or dpo@paywithmoon.…" at bounding box center [580, 432] width 853 height 42
click at [300, 423] on h2 "How do I delete my account?" at bounding box center [243, 431] width 178 height 16
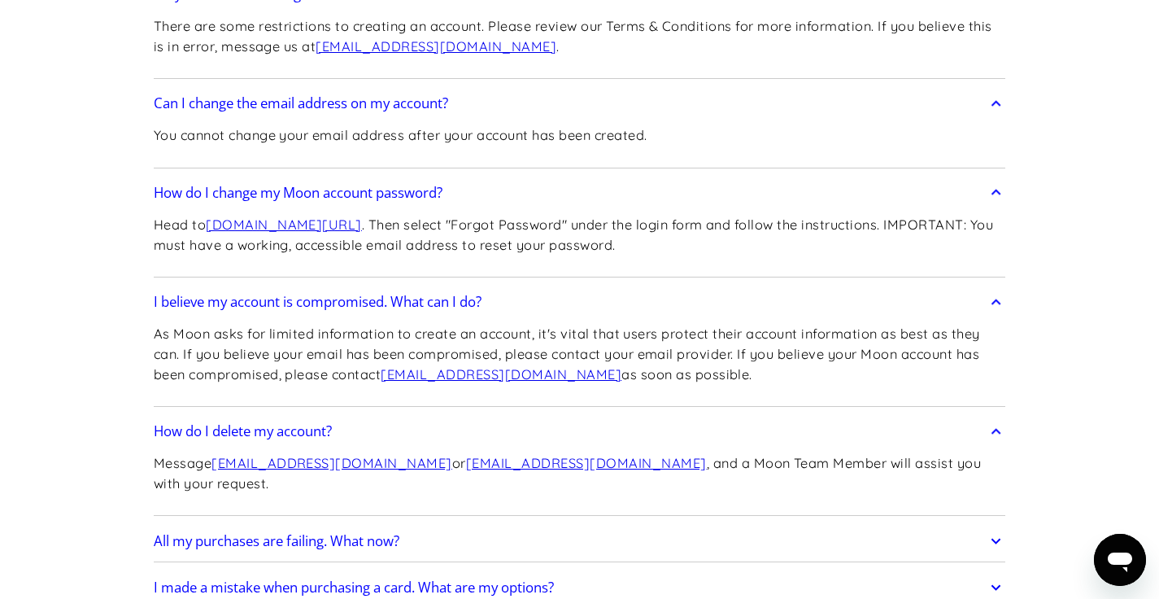
click at [322, 524] on link "All my purchases are failing. What now?" at bounding box center [580, 541] width 853 height 34
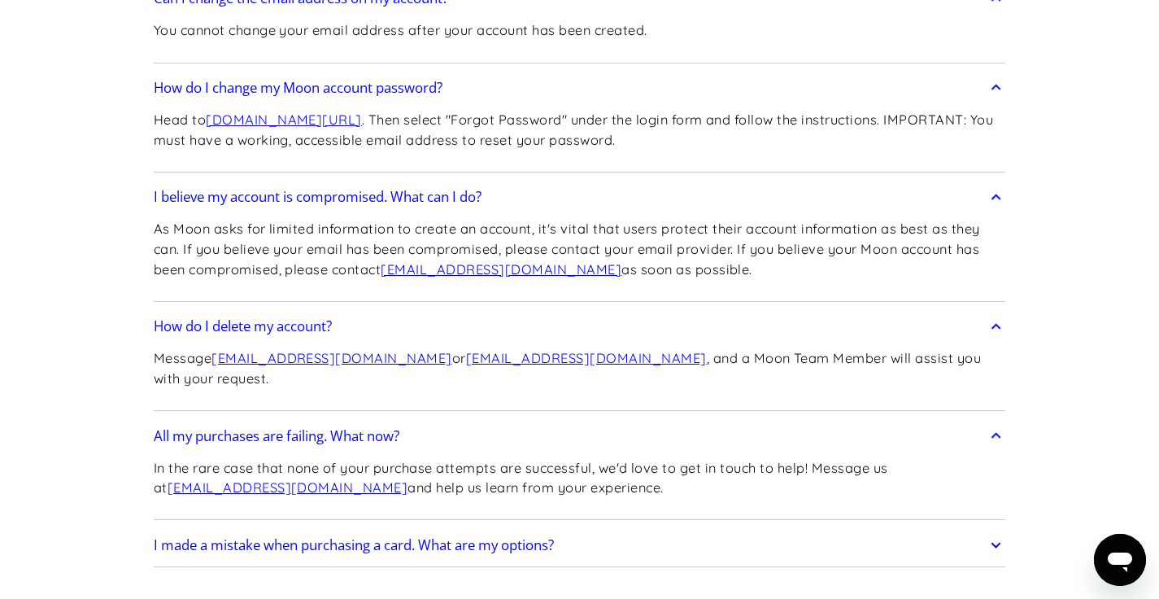
scroll to position [6574, 0]
click at [393, 536] on h2 "I made a mistake when purchasing a card. What are my options?" at bounding box center [354, 544] width 400 height 16
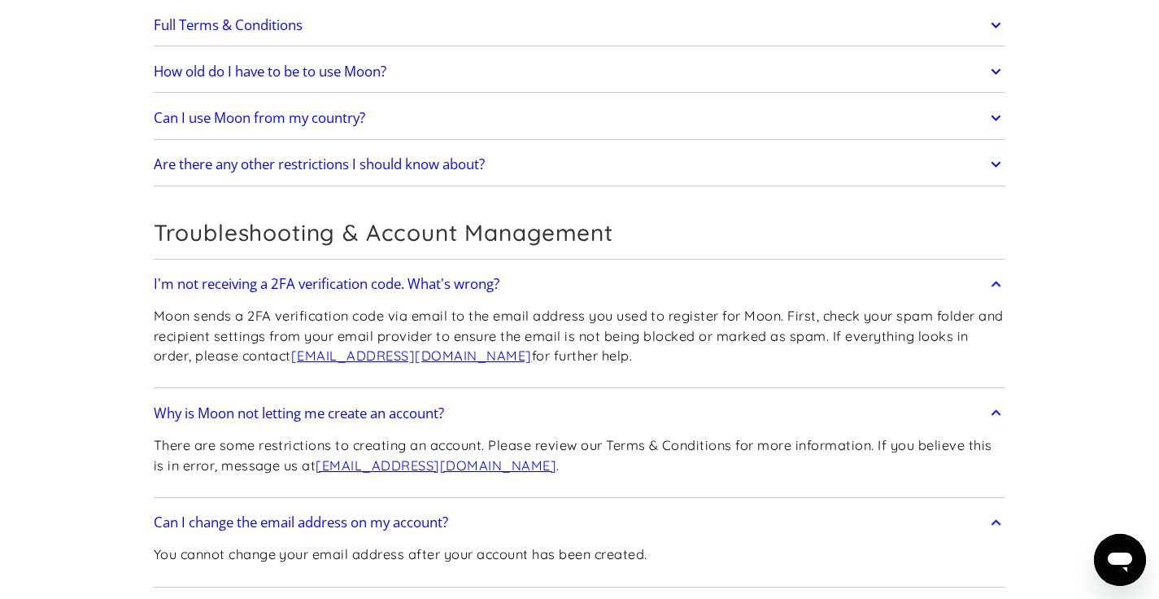
scroll to position [5852, 0]
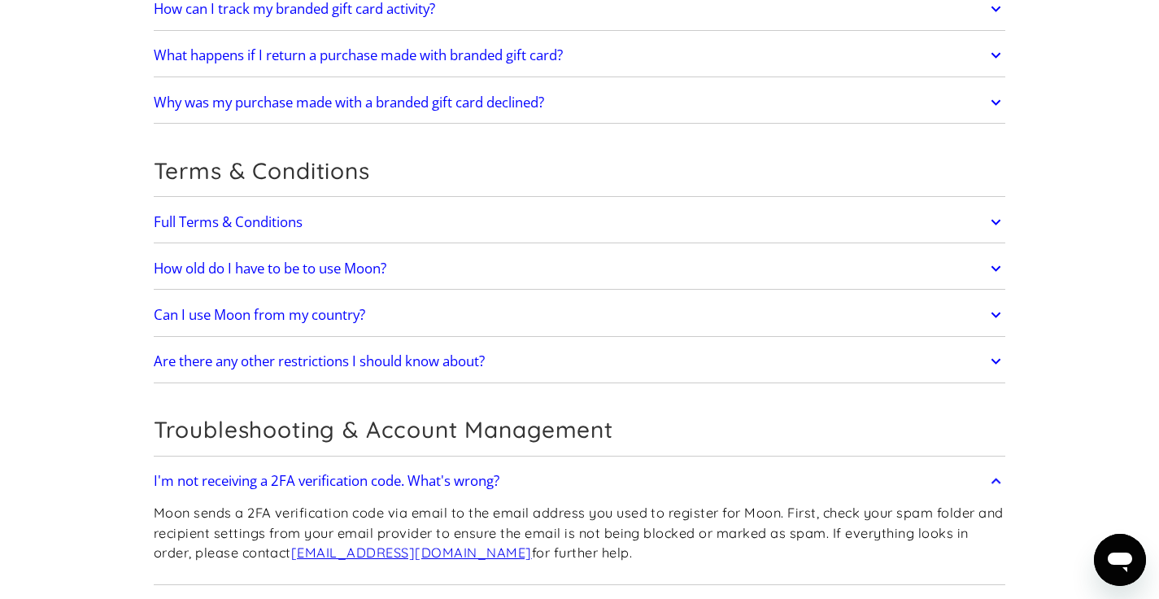
click at [802, 344] on link "Are there any other restrictions I should know about?" at bounding box center [580, 361] width 853 height 34
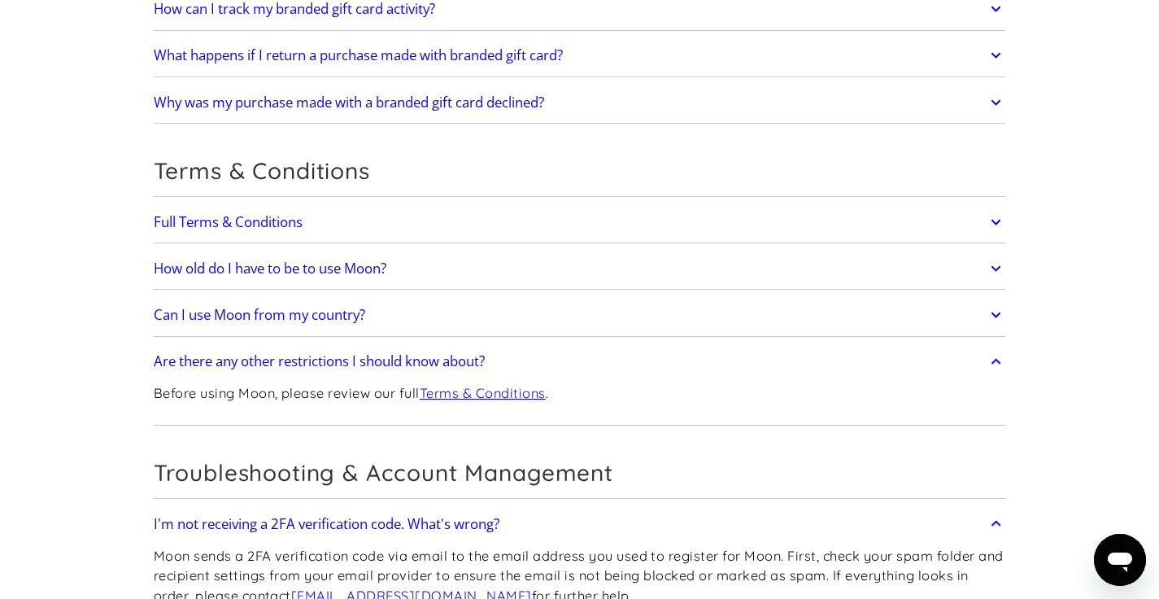
click at [825, 298] on link "Can I use Moon from my country?" at bounding box center [580, 315] width 853 height 34
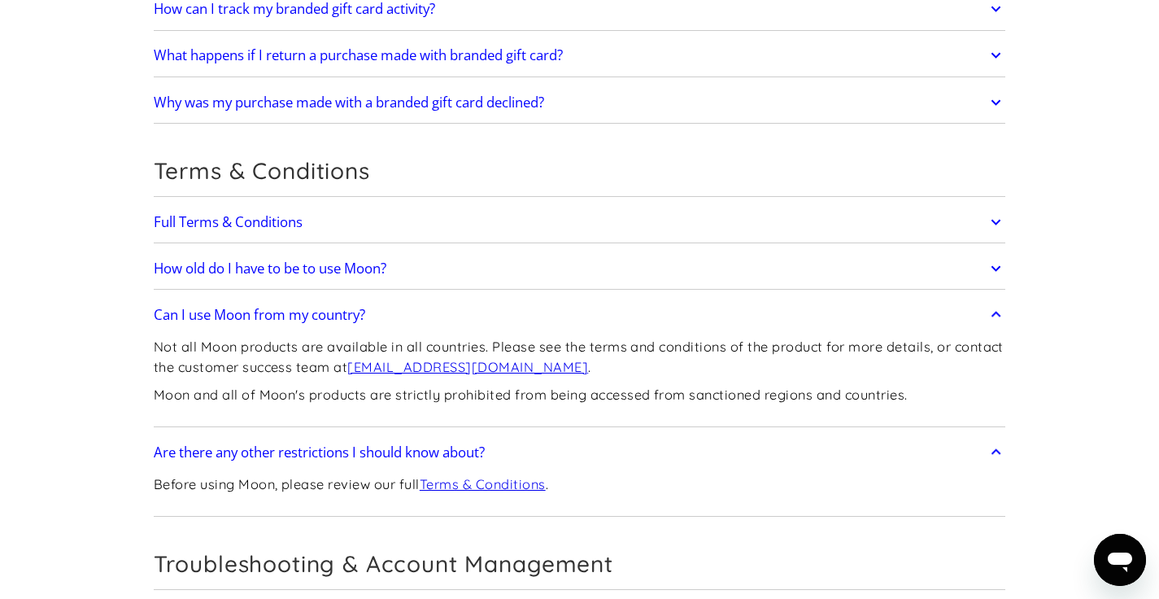
click at [822, 251] on link "How old do I have to be to use Moon?" at bounding box center [580, 268] width 853 height 34
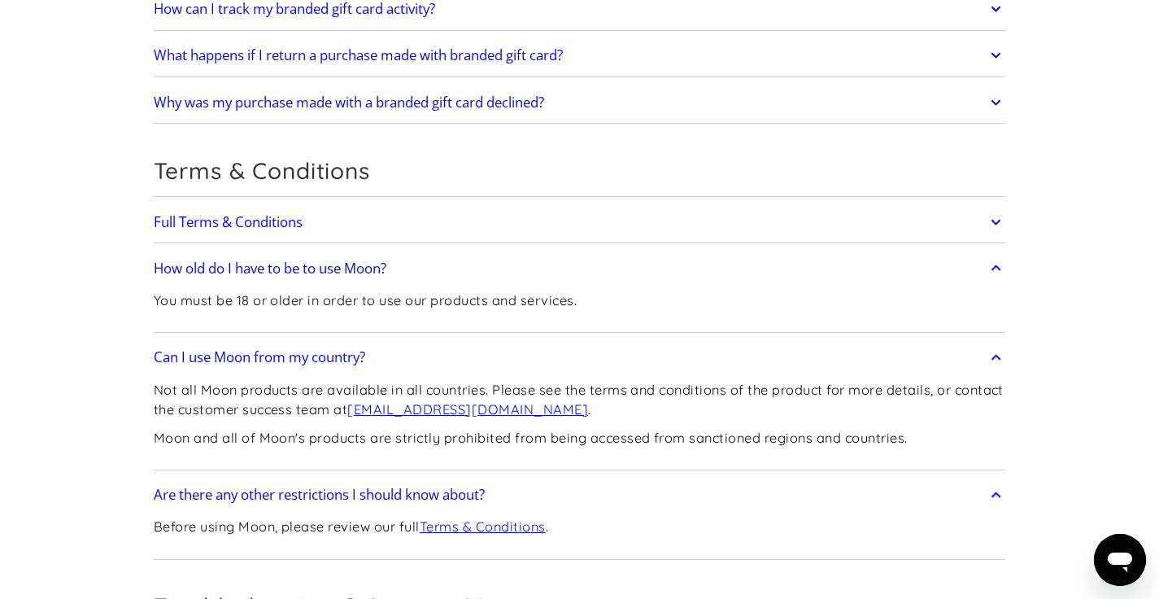
click at [846, 205] on link "Full Terms & Conditions" at bounding box center [580, 222] width 853 height 34
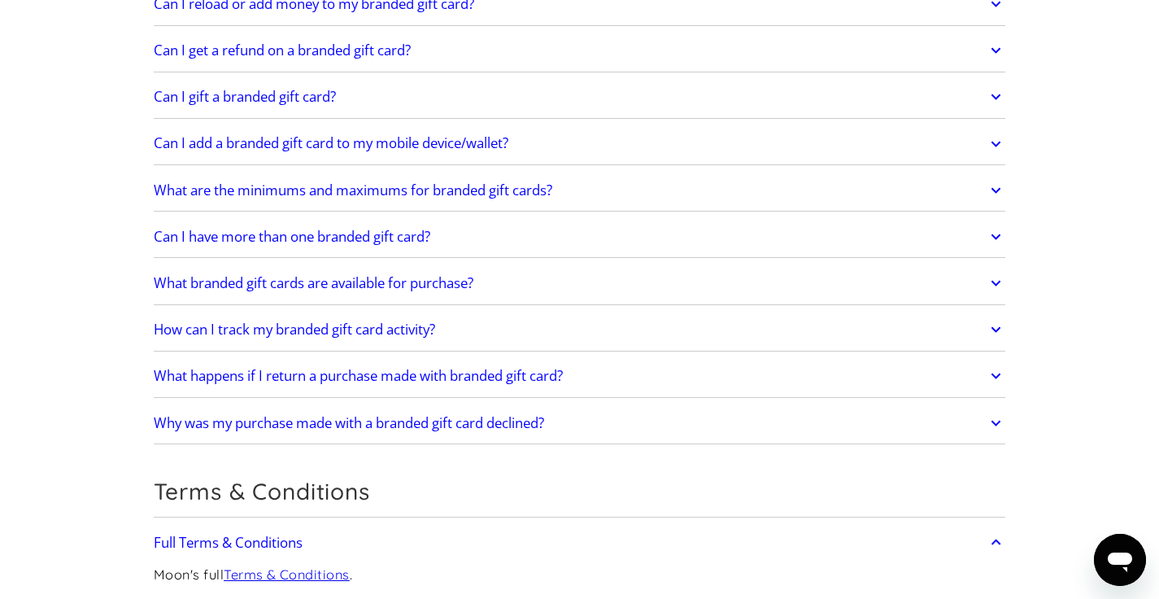
scroll to position [5489, 0]
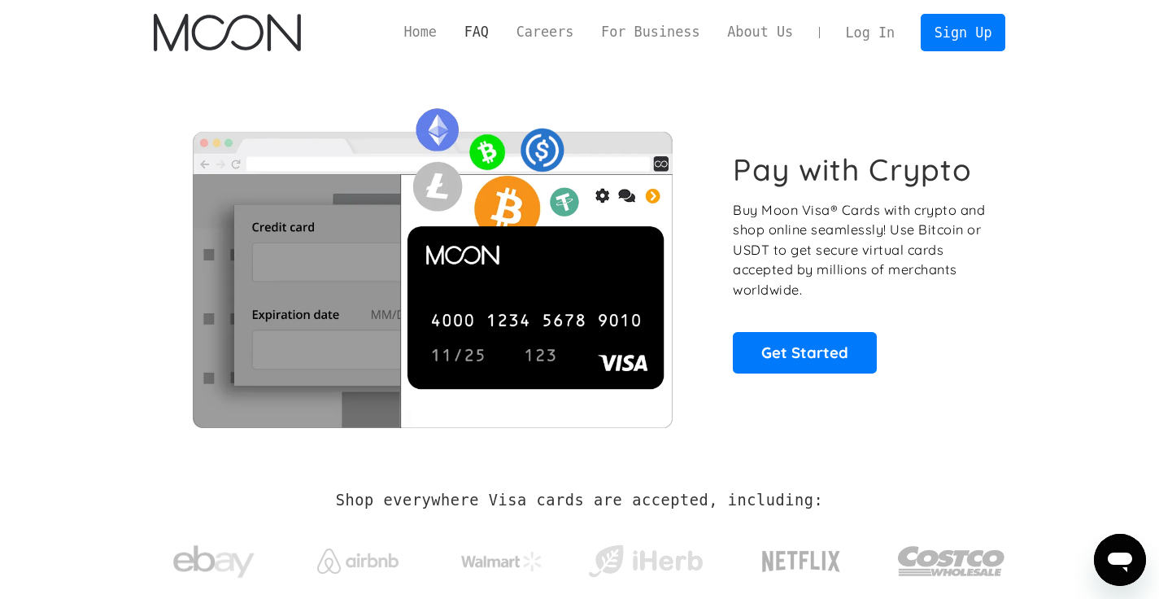
click at [478, 27] on link "FAQ" at bounding box center [477, 32] width 52 height 20
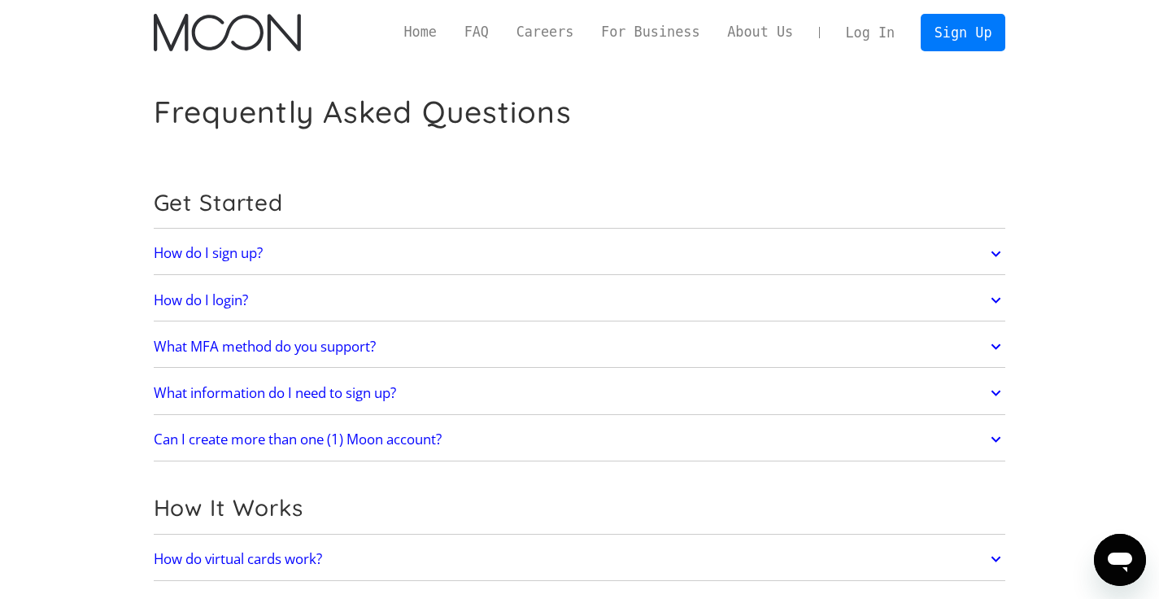
click at [233, 20] on img "home" at bounding box center [227, 32] width 147 height 37
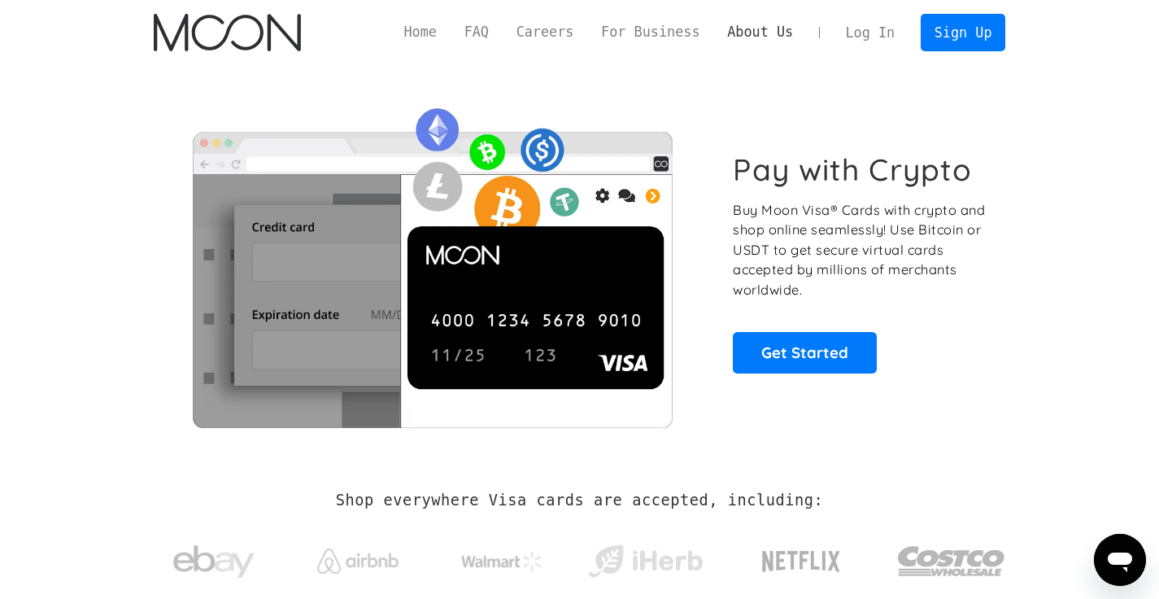
click at [777, 37] on link "About Us" at bounding box center [761, 32] width 94 height 20
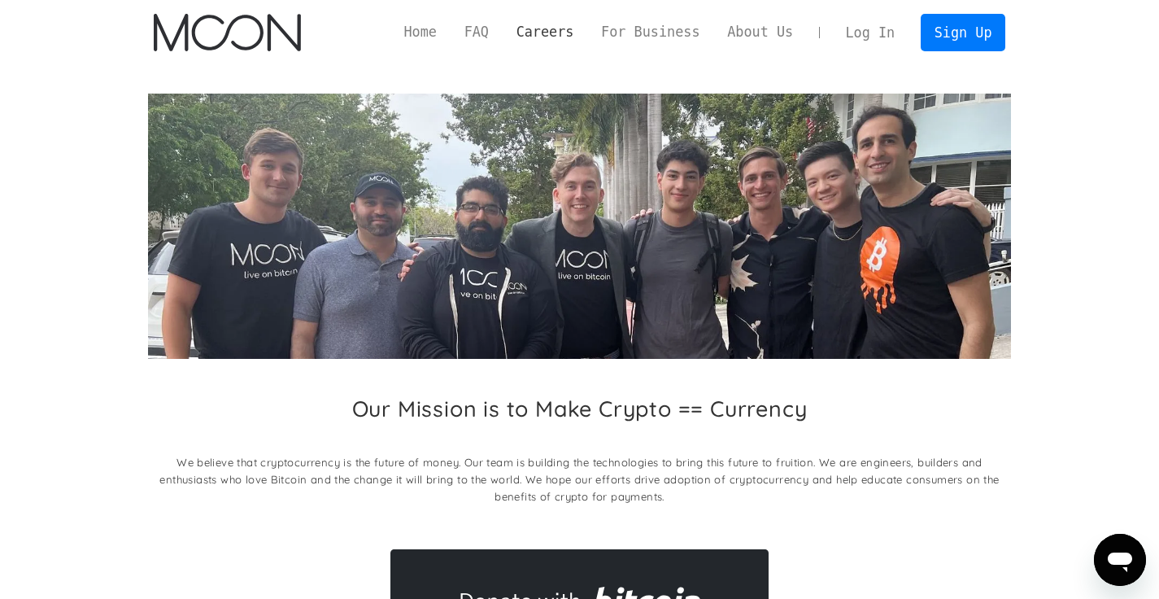
click at [536, 30] on link "Careers" at bounding box center [545, 32] width 85 height 20
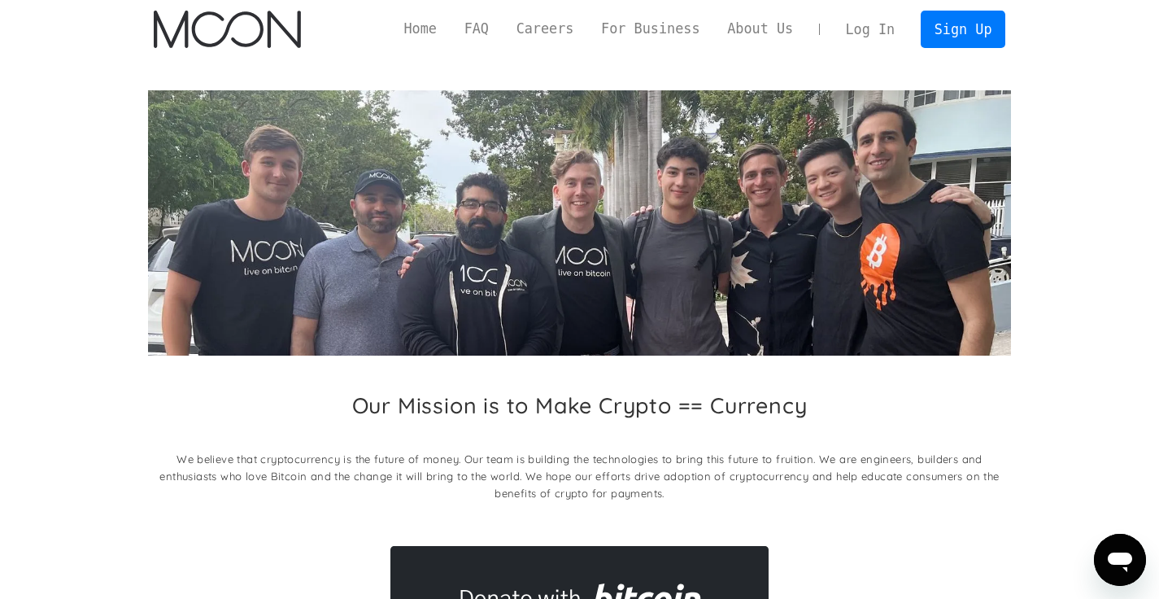
click at [750, 21] on link "About Us" at bounding box center [761, 29] width 94 height 20
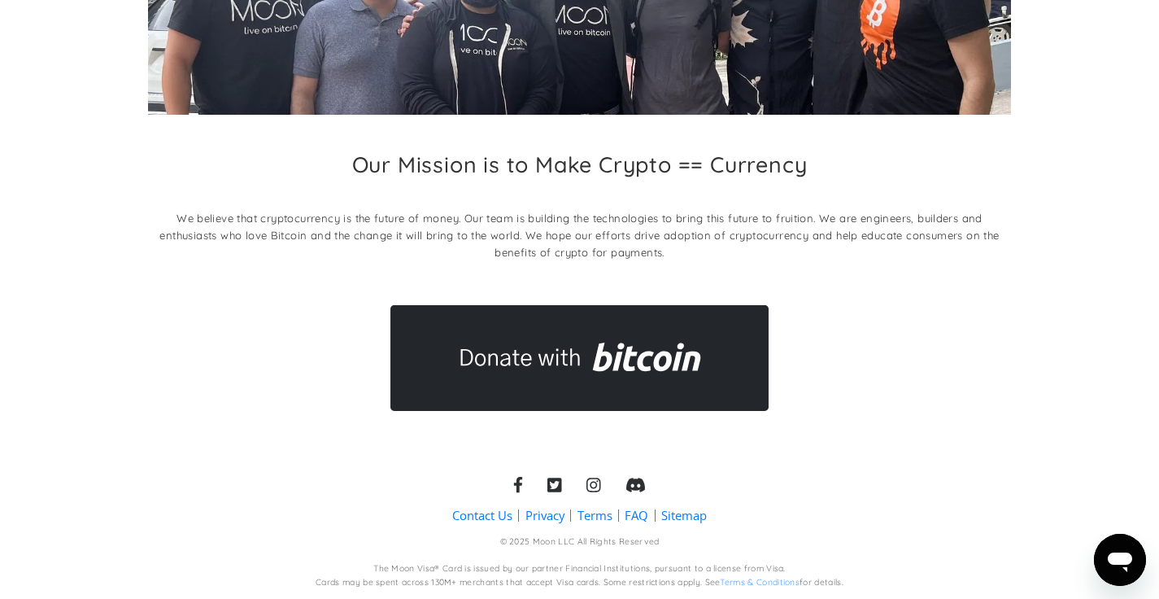
scroll to position [245, 0]
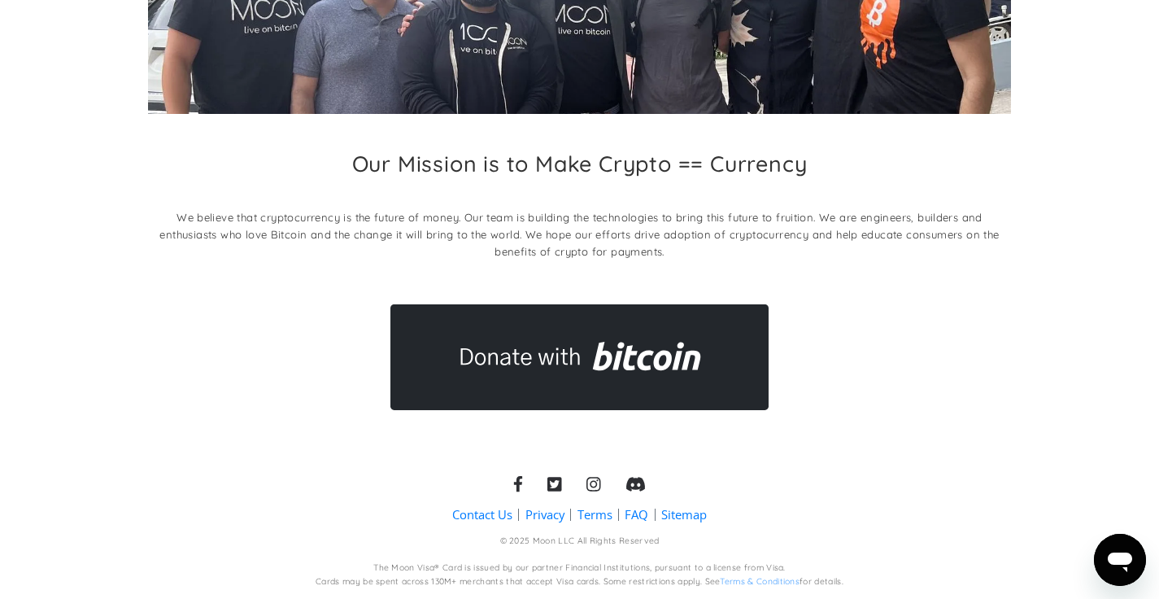
click at [495, 510] on link "Contact Us" at bounding box center [482, 514] width 60 height 17
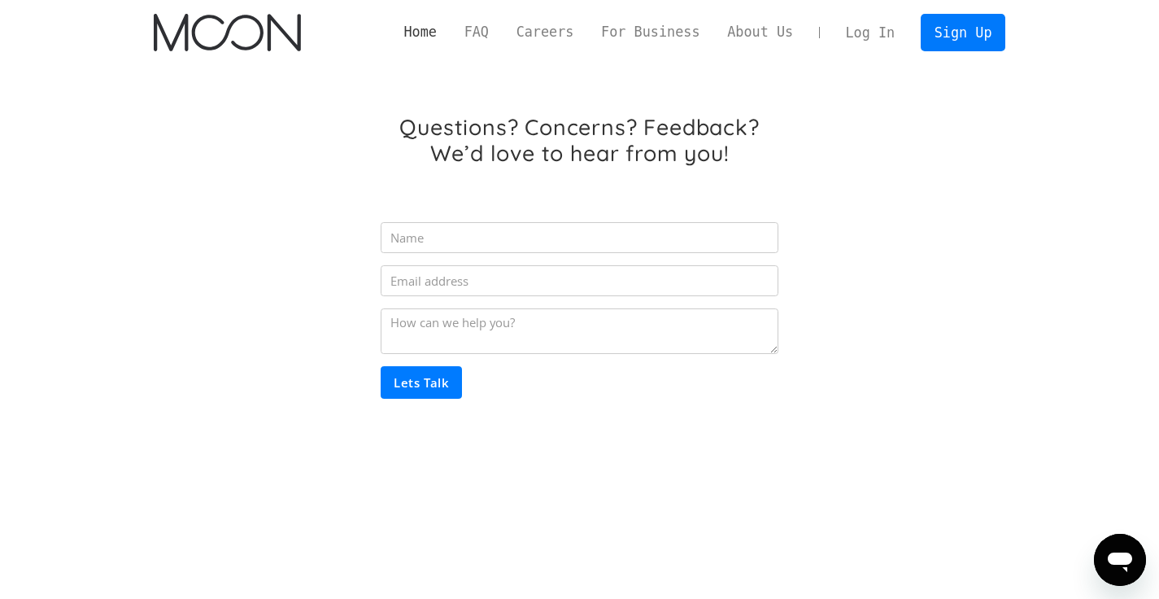
click at [432, 37] on link "Home" at bounding box center [421, 32] width 60 height 20
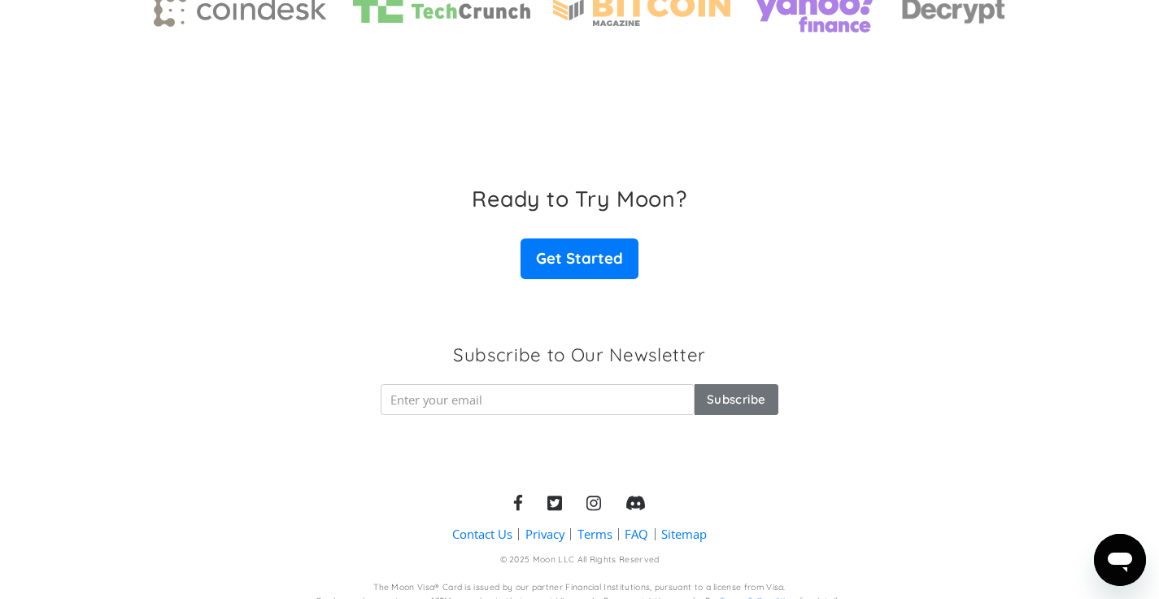
scroll to position [2586, 0]
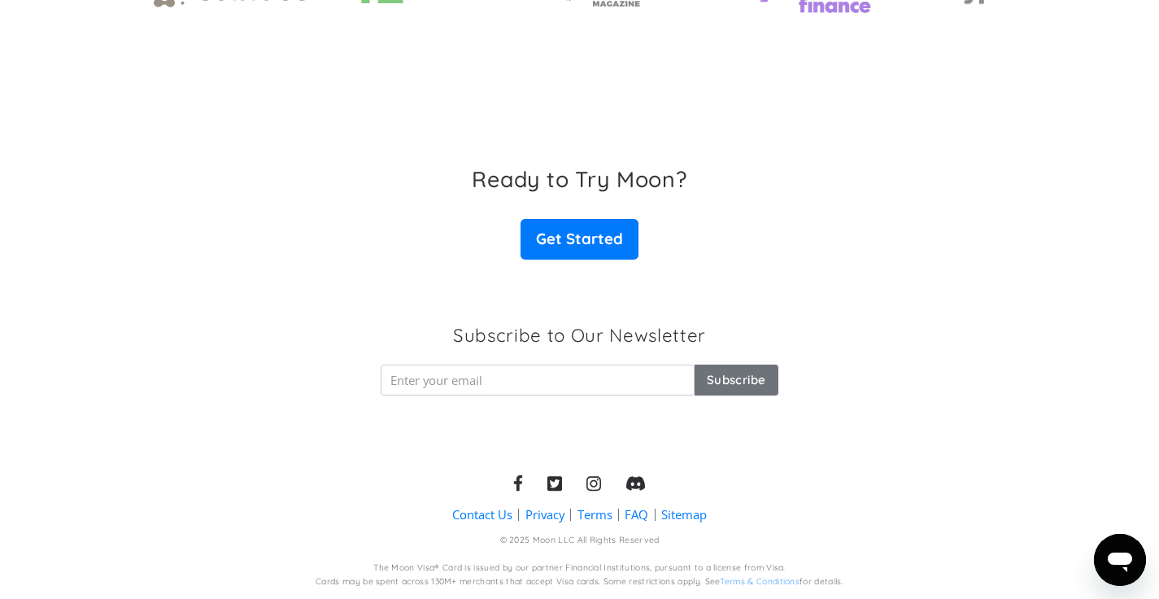
click at [766, 583] on link "Terms & Conditions" at bounding box center [760, 581] width 80 height 11
